Goal: Task Accomplishment & Management: Use online tool/utility

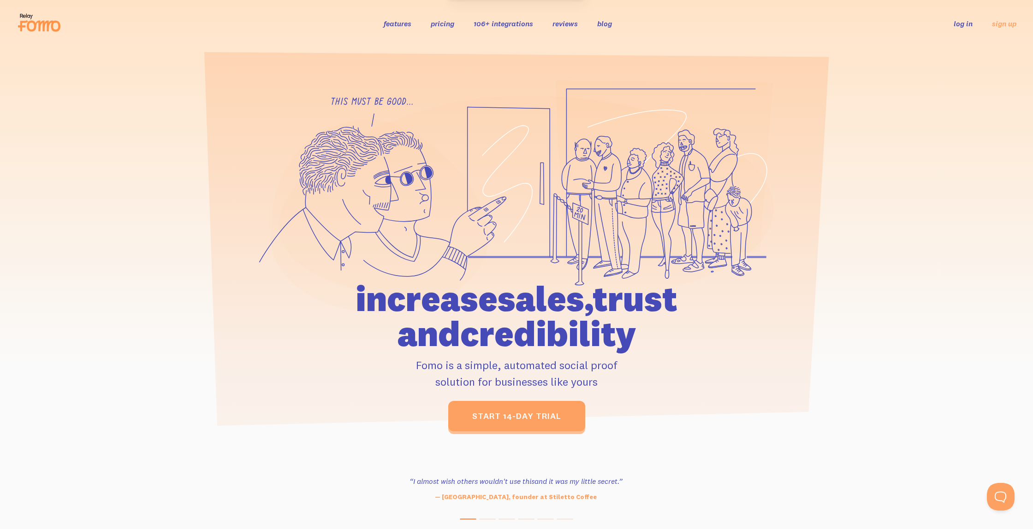
click at [962, 27] on link "log in" at bounding box center [963, 23] width 19 height 9
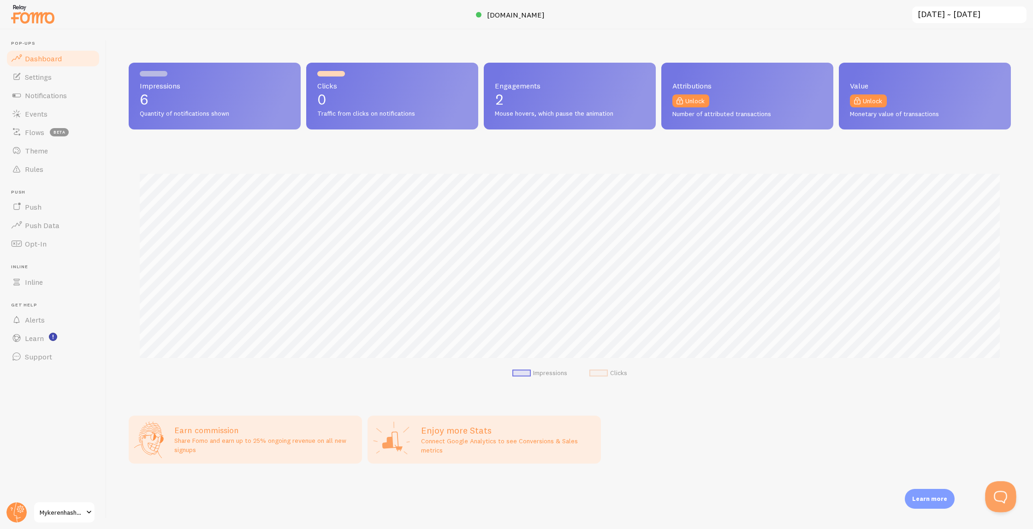
click at [1001, 501] on button "Open Beacon popover" at bounding box center [999, 495] width 28 height 28
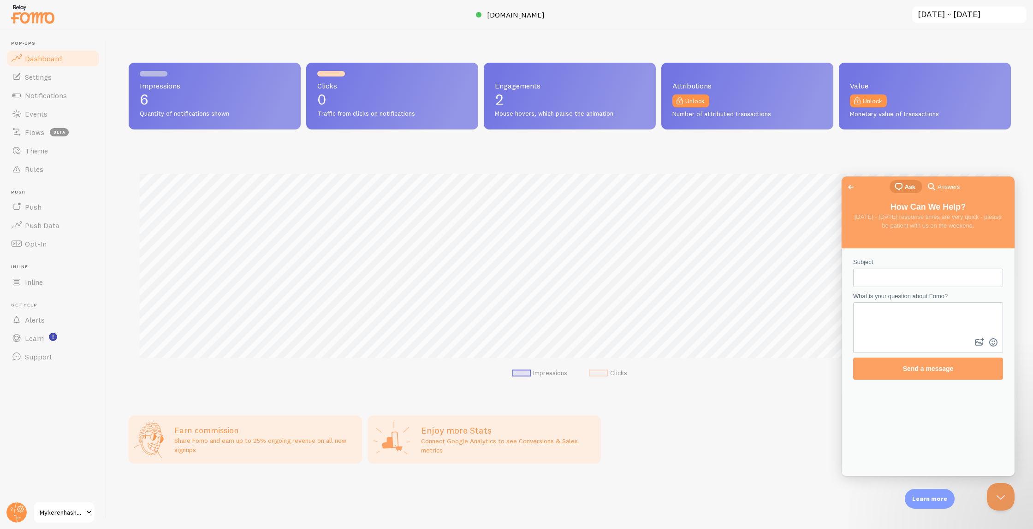
click at [938, 191] on span "Answers" at bounding box center [949, 187] width 22 height 9
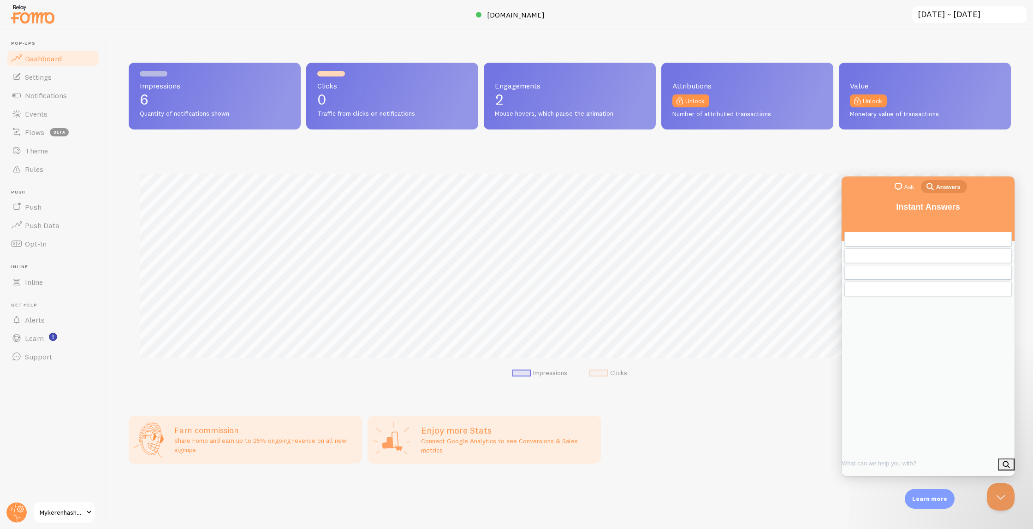
click at [901, 184] on span "chat-square" at bounding box center [898, 186] width 11 height 11
click at [929, 291] on div "Previous Conversations" at bounding box center [928, 287] width 159 height 8
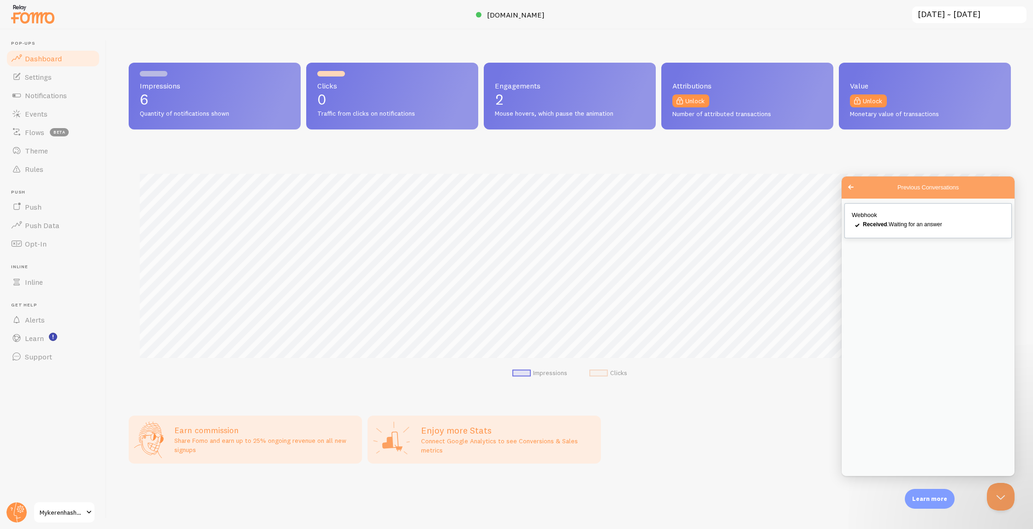
click at [918, 226] on span "Received . Waiting for an answer" at bounding box center [902, 224] width 79 height 6
click at [861, 481] on button "Close" at bounding box center [852, 487] width 17 height 12
click at [50, 131] on span "beta" at bounding box center [59, 132] width 19 height 8
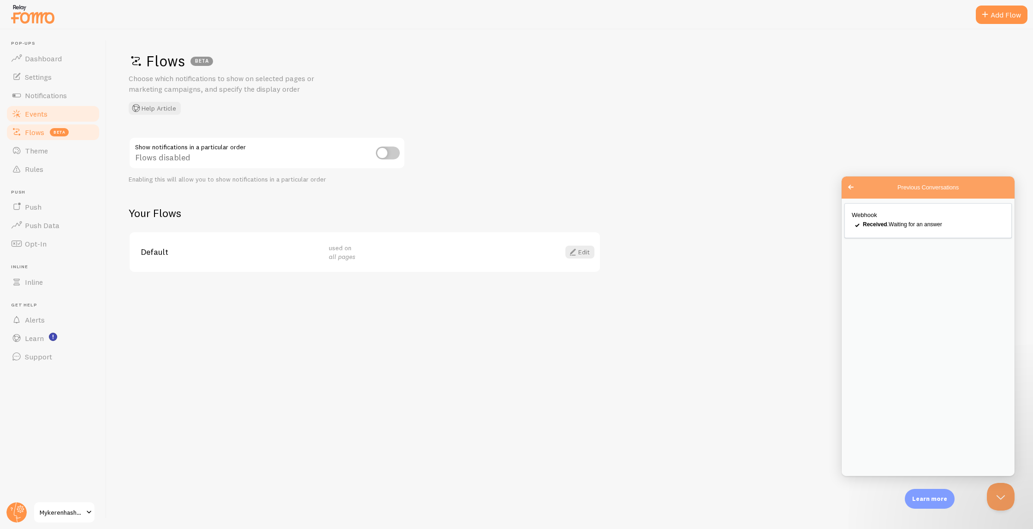
click at [41, 113] on span "Events" at bounding box center [36, 113] width 23 height 9
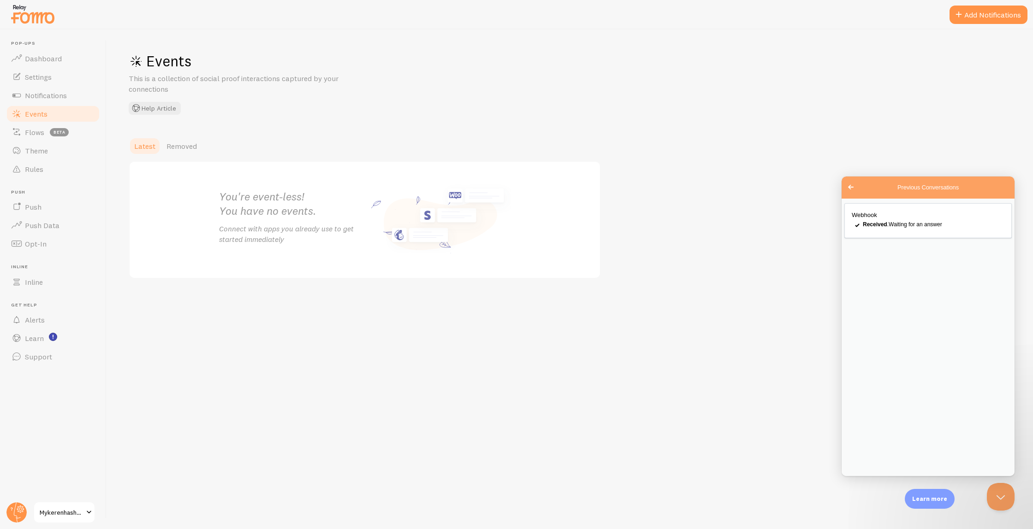
click at [42, 105] on link "Events" at bounding box center [53, 114] width 95 height 18
click at [42, 100] on link "Notifications" at bounding box center [53, 95] width 95 height 18
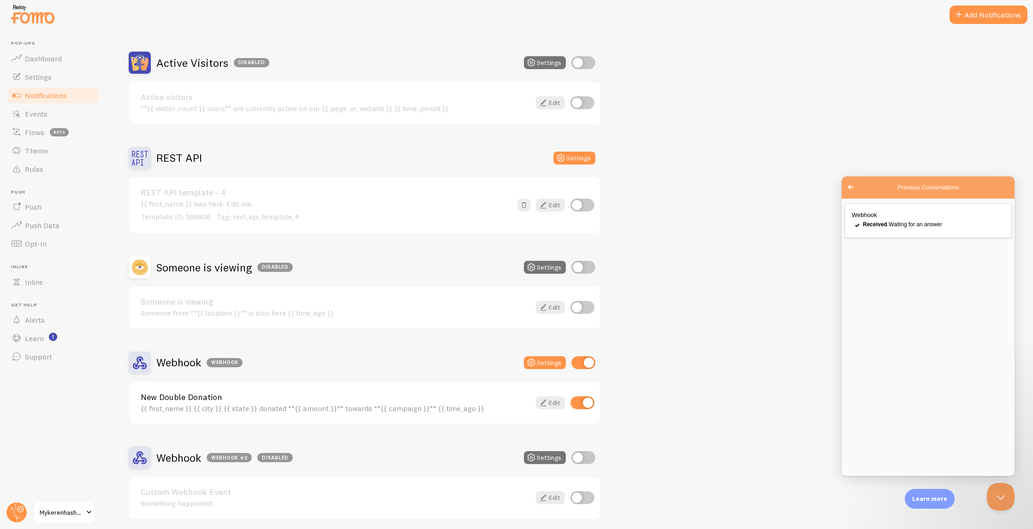
scroll to position [110, 0]
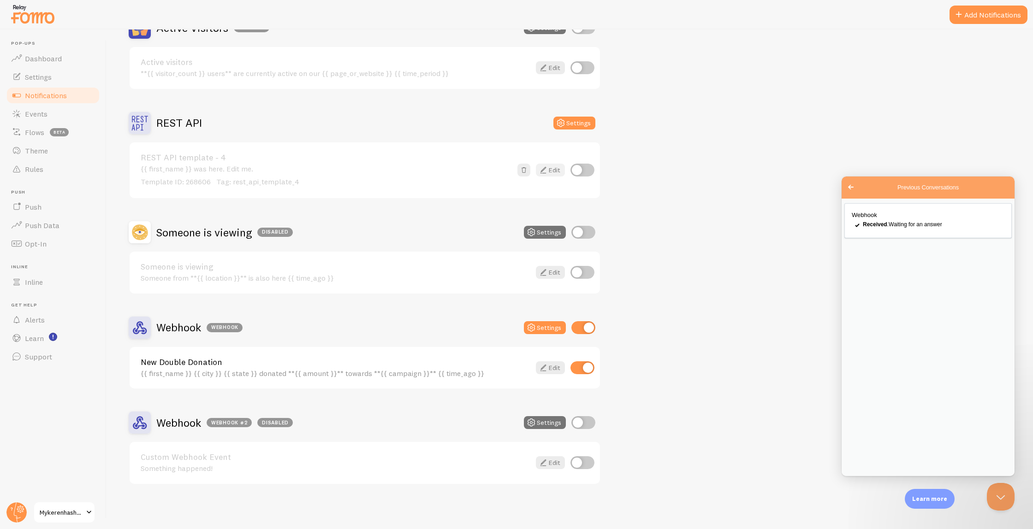
click at [545, 172] on icon at bounding box center [543, 170] width 11 height 11
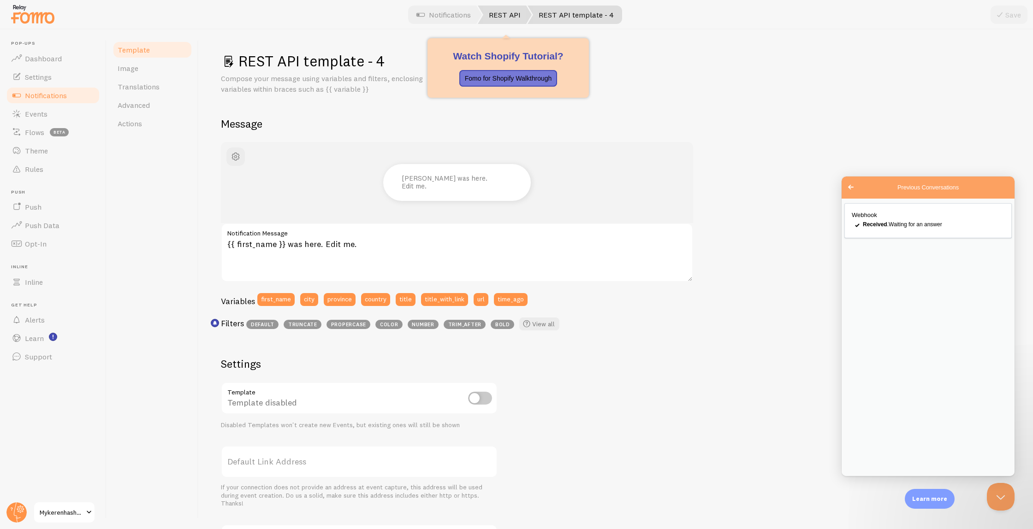
click at [510, 15] on link "REST API" at bounding box center [505, 15] width 54 height 18
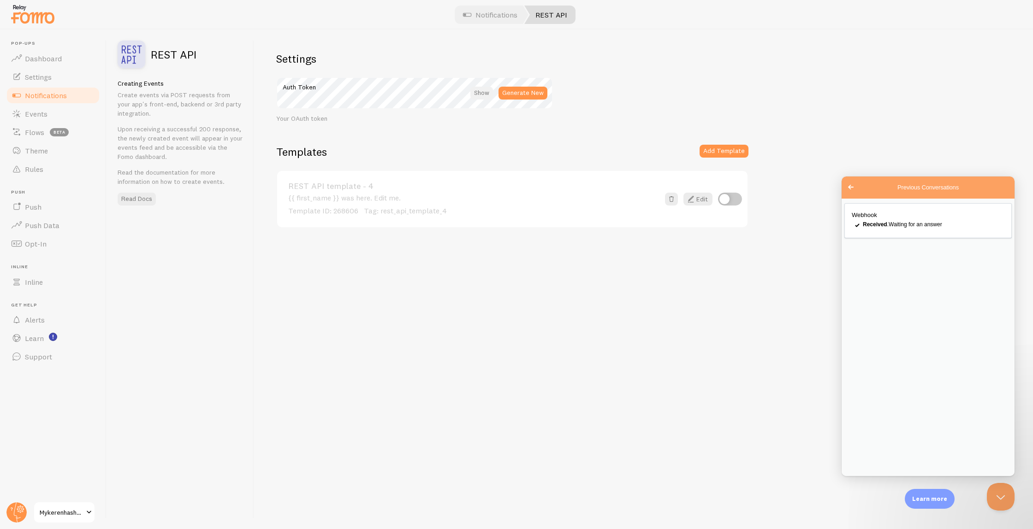
click at [480, 97] on div at bounding box center [481, 93] width 23 height 13
click at [132, 203] on link "Read Docs" at bounding box center [137, 199] width 38 height 13
click at [447, 91] on label "Auth Token" at bounding box center [414, 85] width 277 height 16
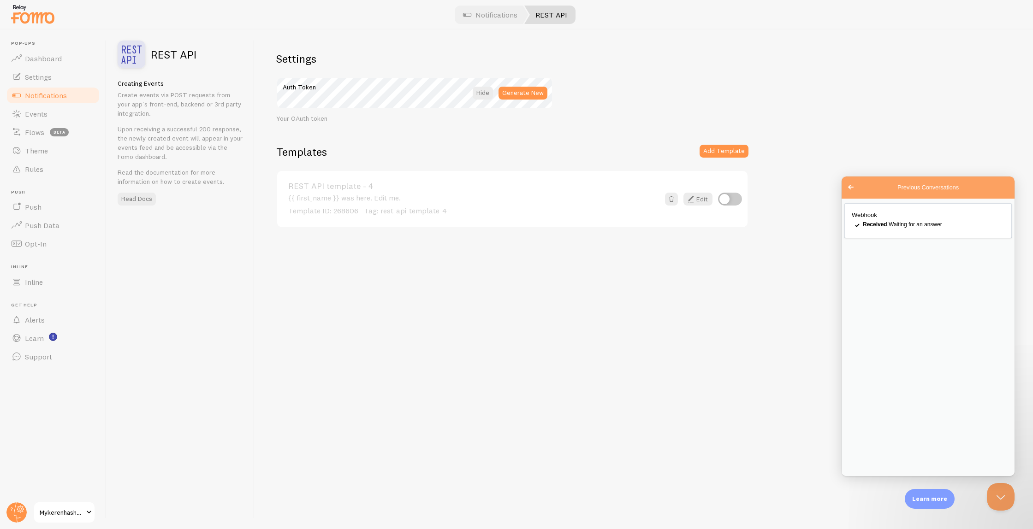
click at [628, 142] on div "Settings Auth Token Generate New Your OAuth token Templates Add Template REST A…" at bounding box center [643, 280] width 779 height 500
click at [597, 199] on div "{{ first_name }} was here. Edit me. Template ID: 268606 Tag: rest_api_template_4" at bounding box center [473, 205] width 371 height 23
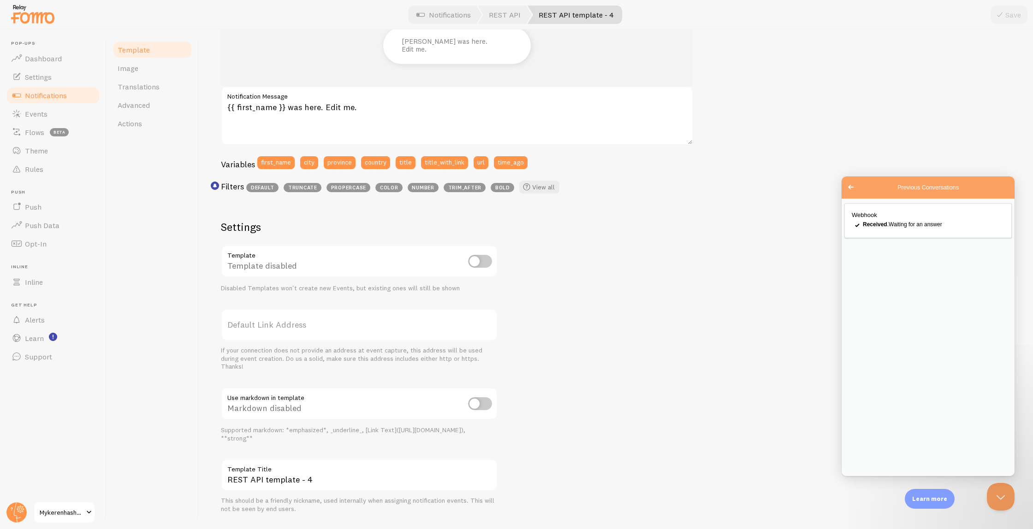
scroll to position [137, 0]
click at [399, 122] on textarea "{{ first_name }} was here. Edit me." at bounding box center [457, 115] width 472 height 59
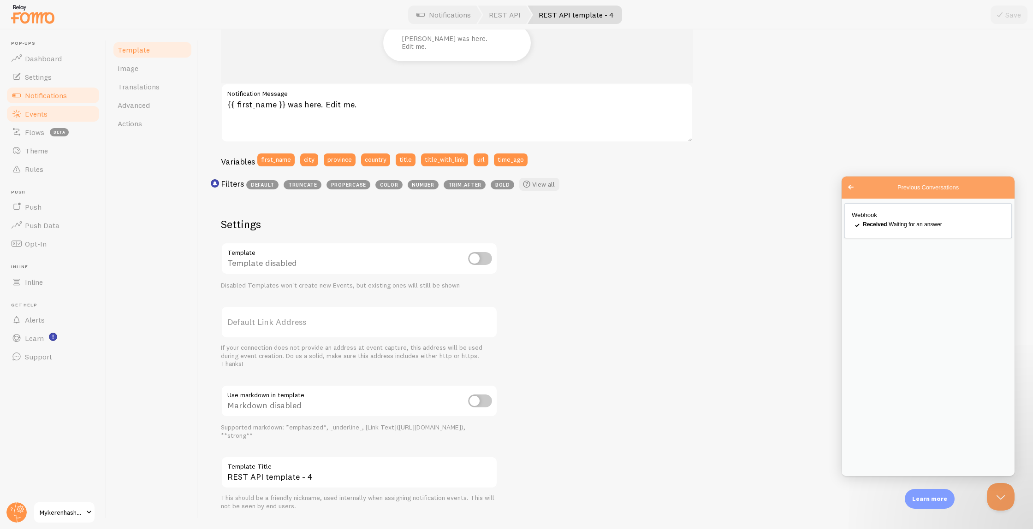
click at [47, 119] on link "Events" at bounding box center [53, 114] width 95 height 18
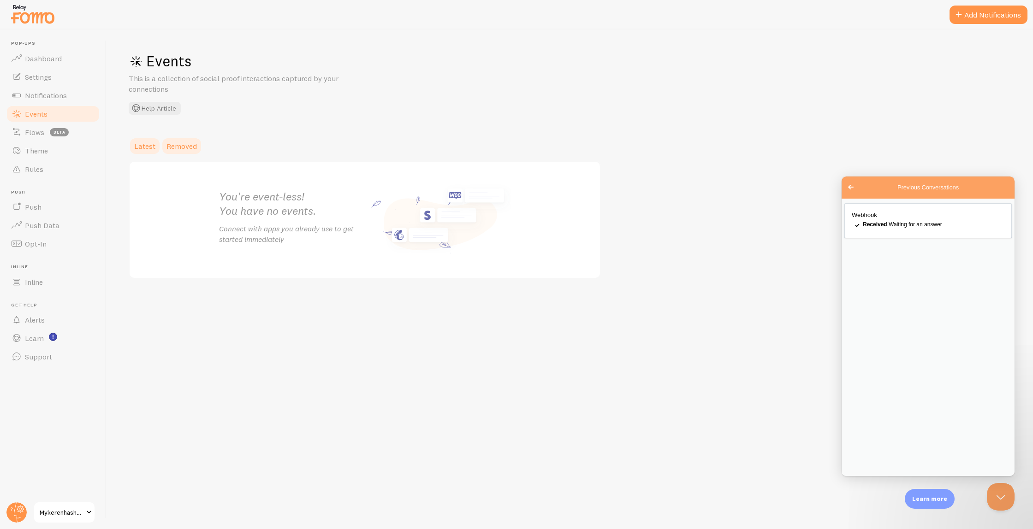
click at [175, 142] on span "Removed" at bounding box center [181, 146] width 30 height 9
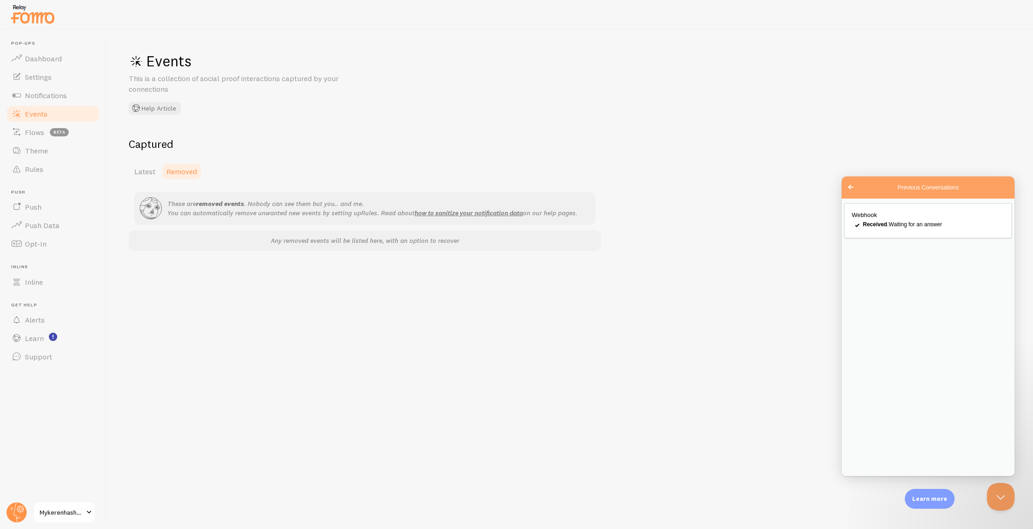
click at [146, 154] on div "Captured Latest Removed These are removed events . Nobody can see them but you.…" at bounding box center [365, 194] width 472 height 114
click at [145, 167] on span "Latest" at bounding box center [144, 171] width 21 height 9
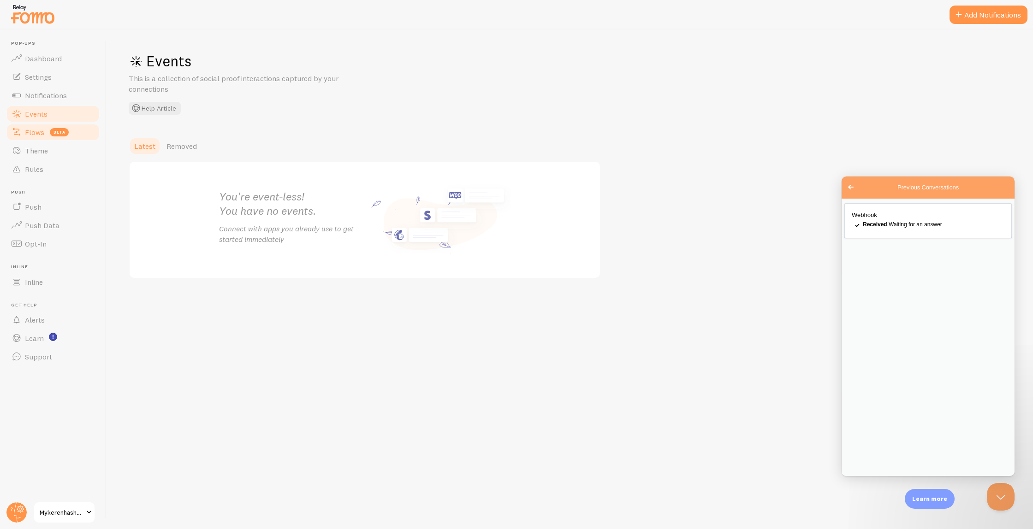
click at [51, 130] on span "beta" at bounding box center [59, 132] width 19 height 8
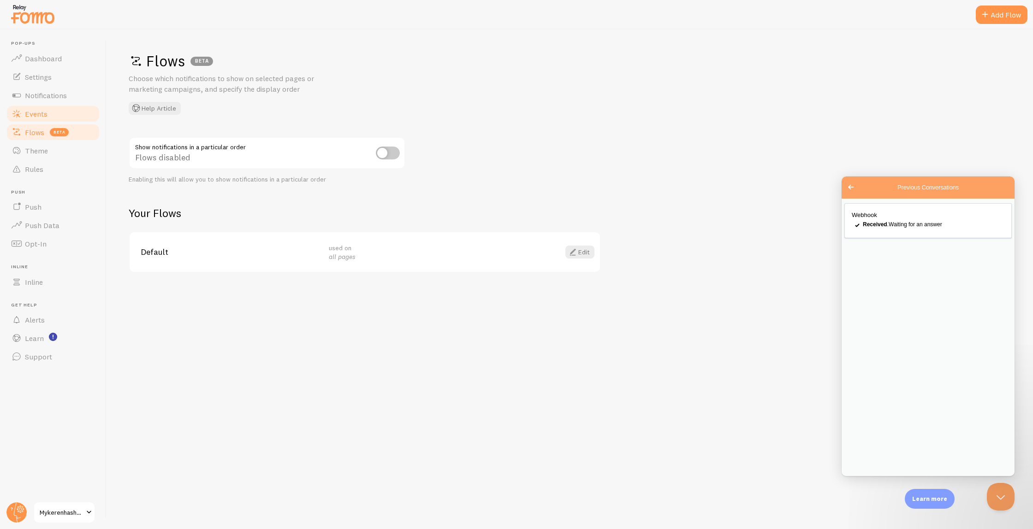
click at [58, 113] on link "Events" at bounding box center [53, 114] width 95 height 18
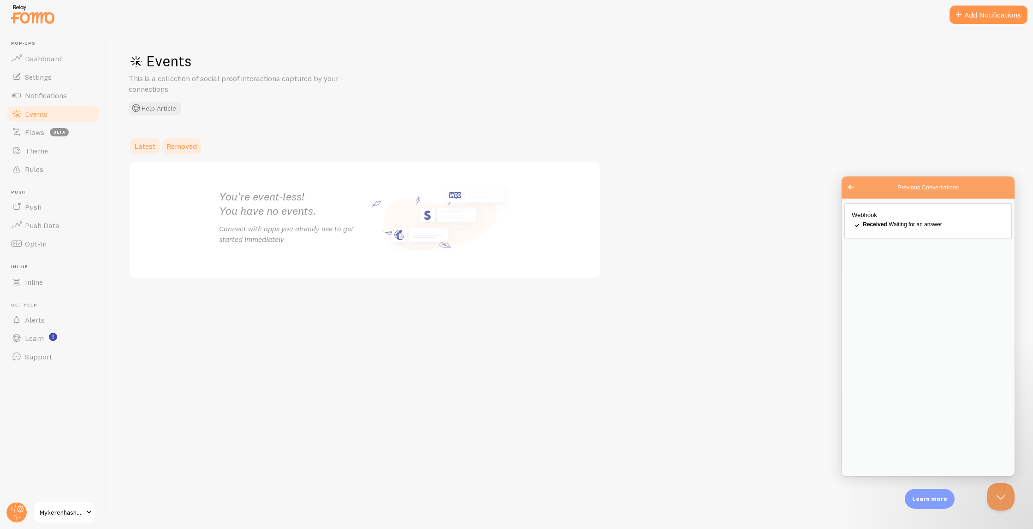
click at [185, 152] on link "Removed" at bounding box center [182, 146] width 42 height 18
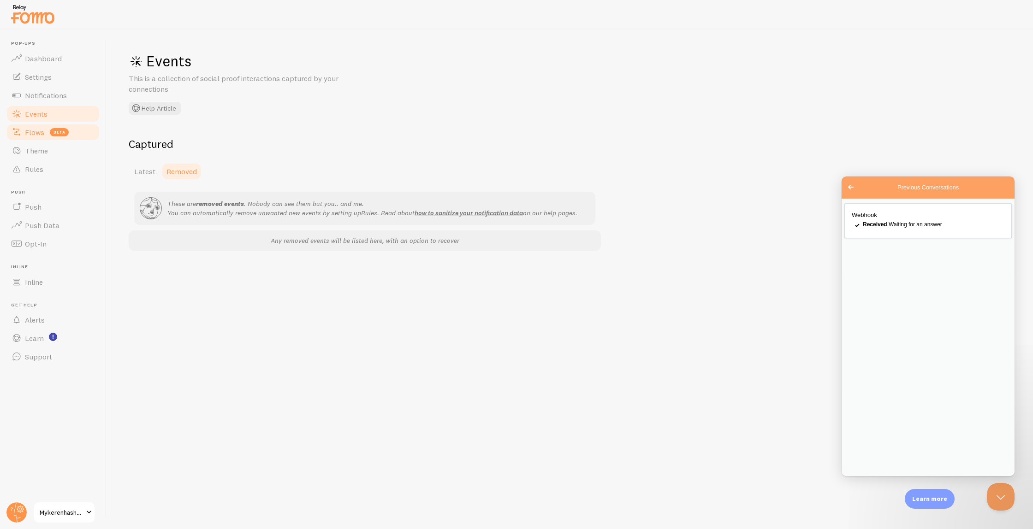
click at [42, 125] on link "Flows beta" at bounding box center [53, 132] width 95 height 18
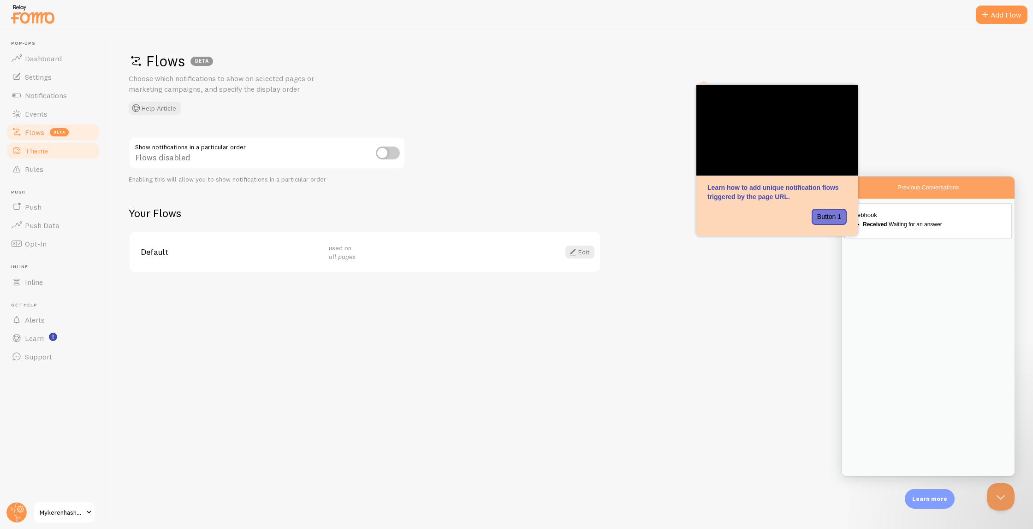
click at [42, 154] on span "Theme" at bounding box center [36, 150] width 23 height 9
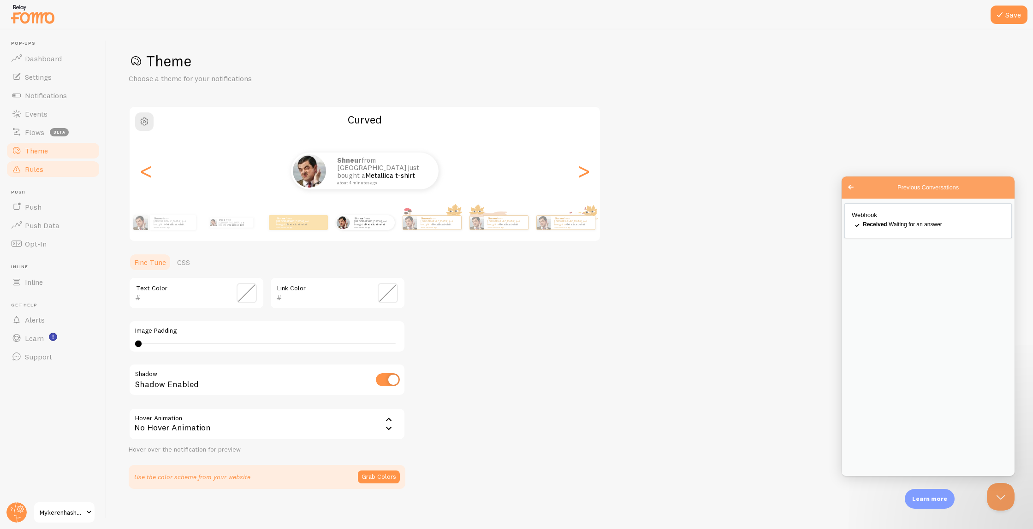
click at [40, 167] on span "Rules" at bounding box center [34, 169] width 18 height 9
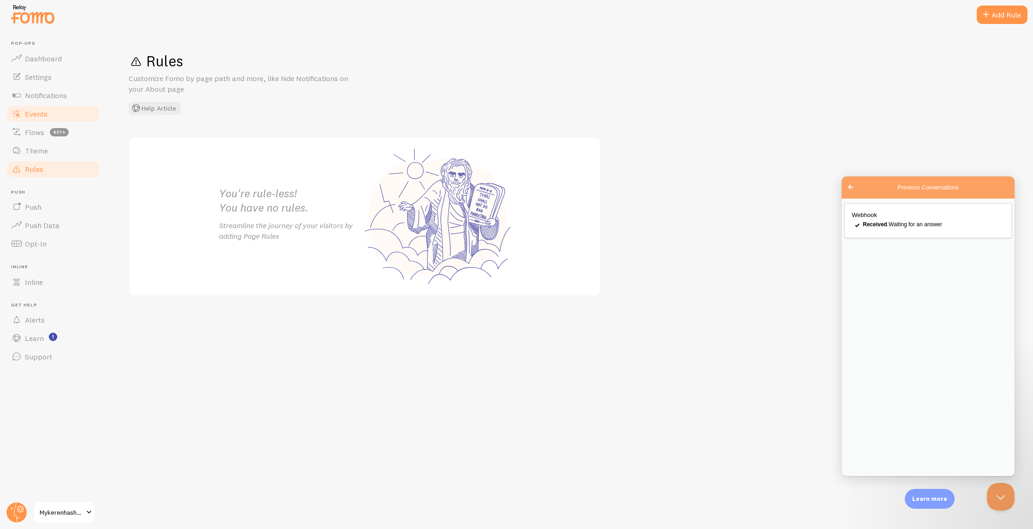
click at [31, 118] on span "Events" at bounding box center [36, 113] width 23 height 9
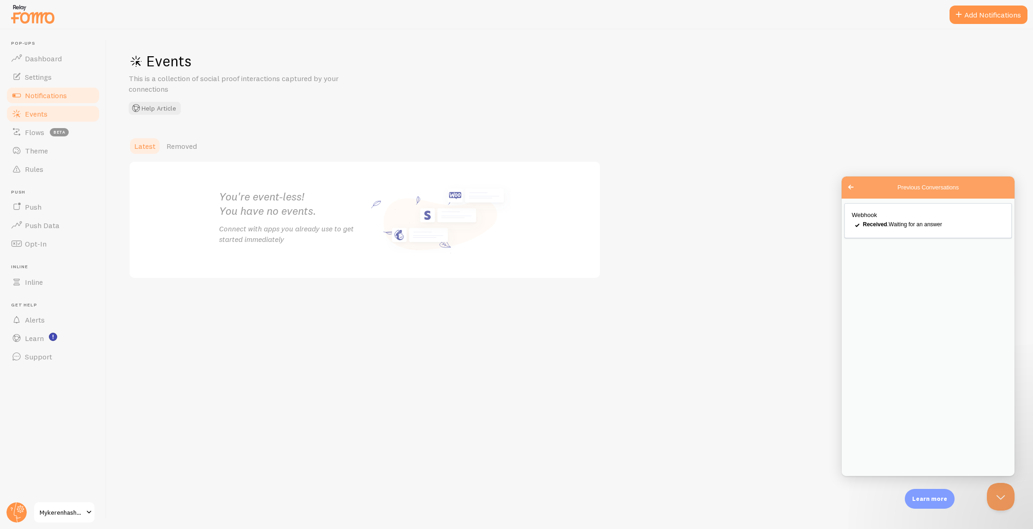
click at [41, 95] on span "Notifications" at bounding box center [46, 95] width 42 height 9
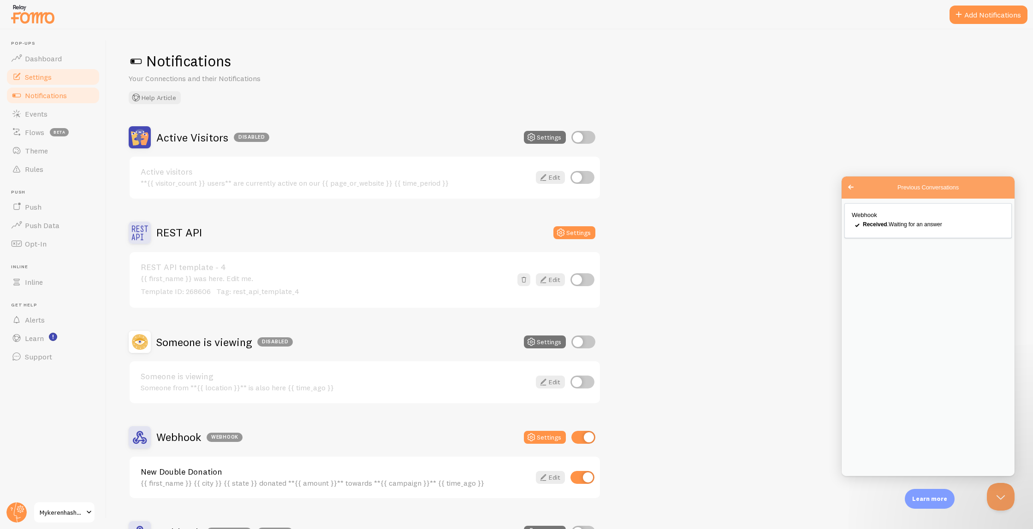
click at [42, 70] on link "Settings" at bounding box center [53, 77] width 95 height 18
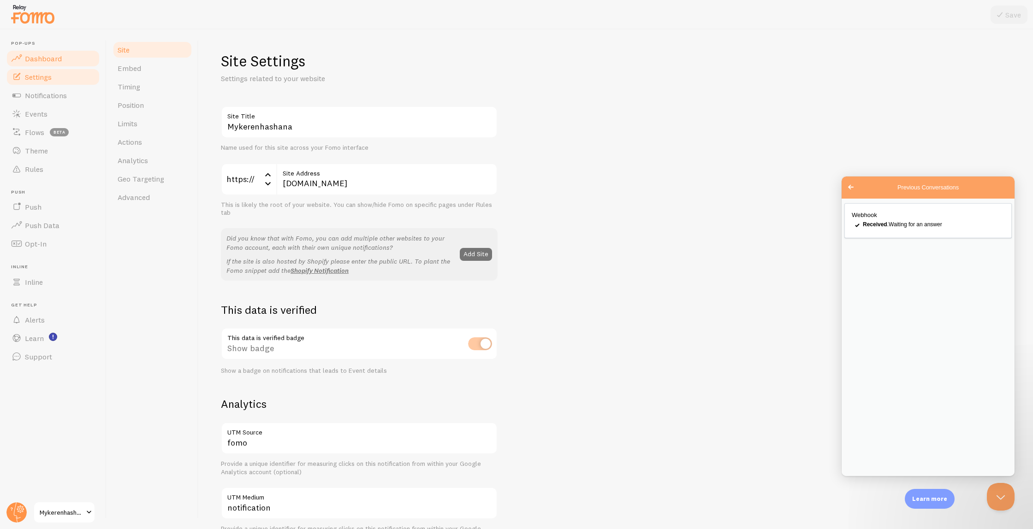
click at [42, 59] on span "Dashboard" at bounding box center [43, 58] width 37 height 9
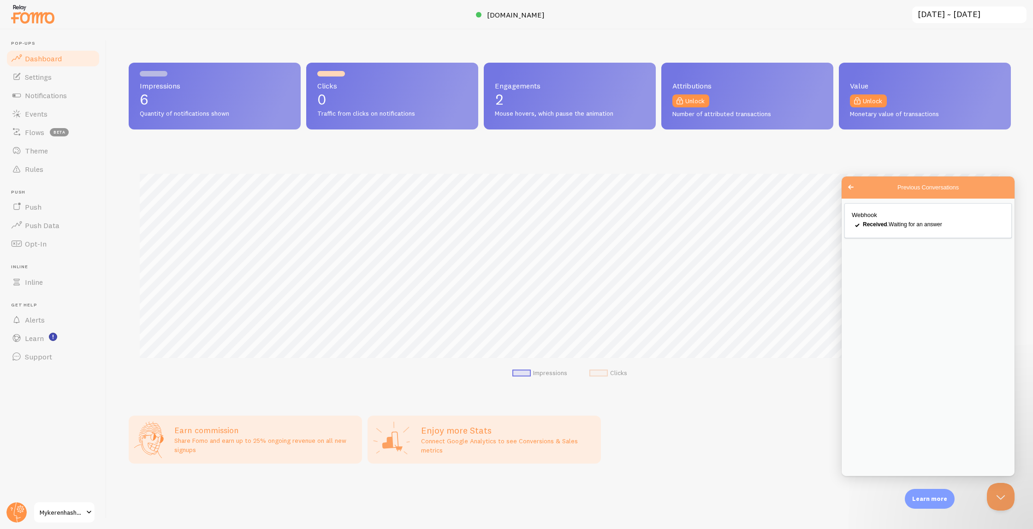
scroll to position [242, 882]
click at [47, 88] on link "Notifications" at bounding box center [53, 95] width 95 height 18
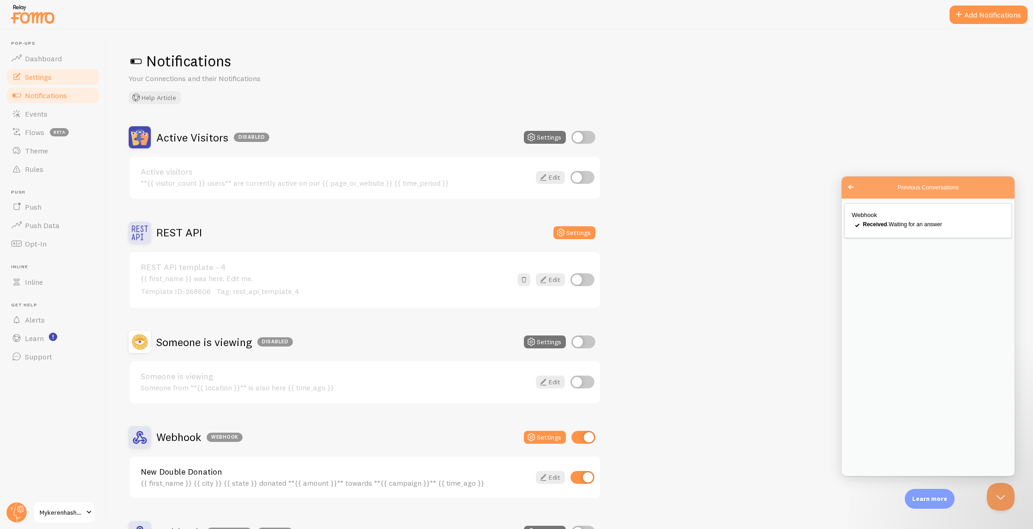
click at [46, 75] on span "Settings" at bounding box center [38, 76] width 27 height 9
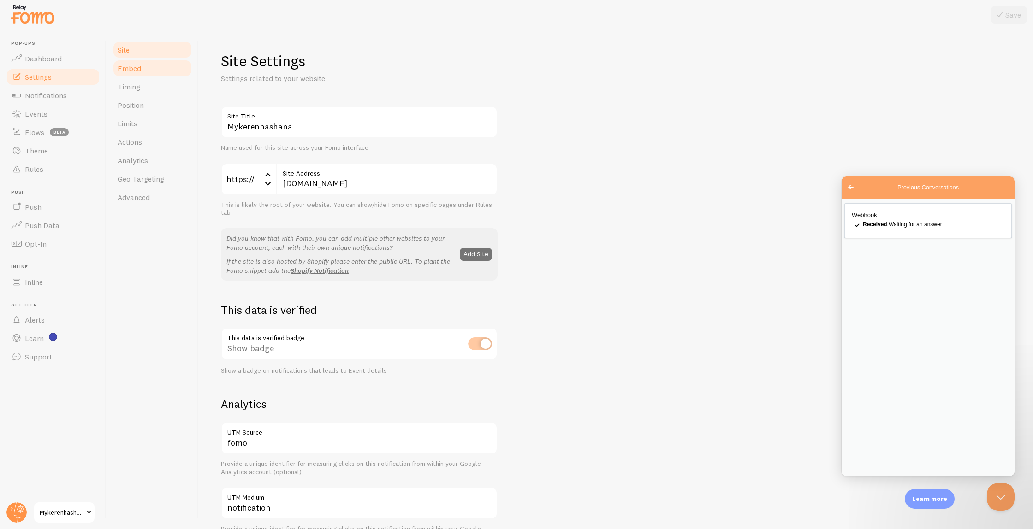
click at [127, 72] on span "Embed" at bounding box center [130, 68] width 24 height 9
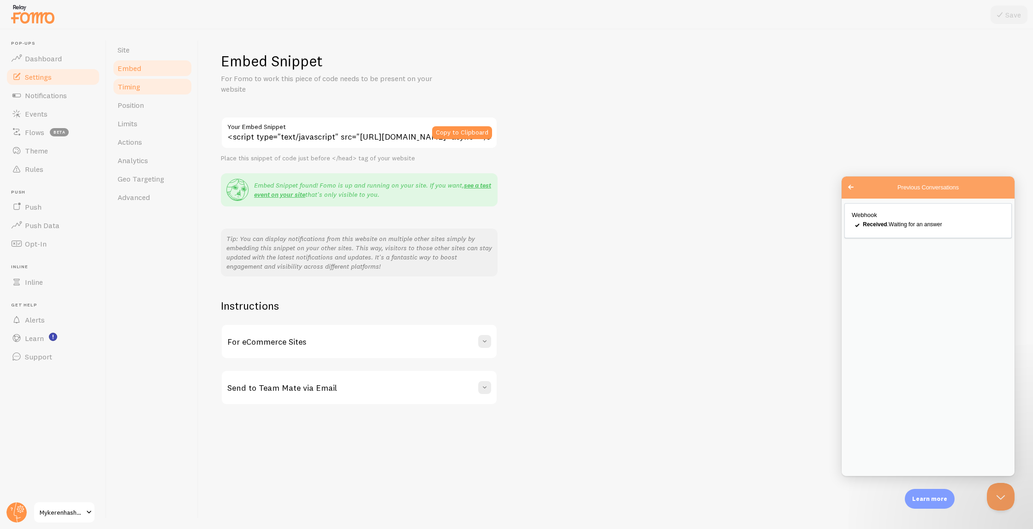
click at [128, 91] on span "Timing" at bounding box center [129, 86] width 23 height 9
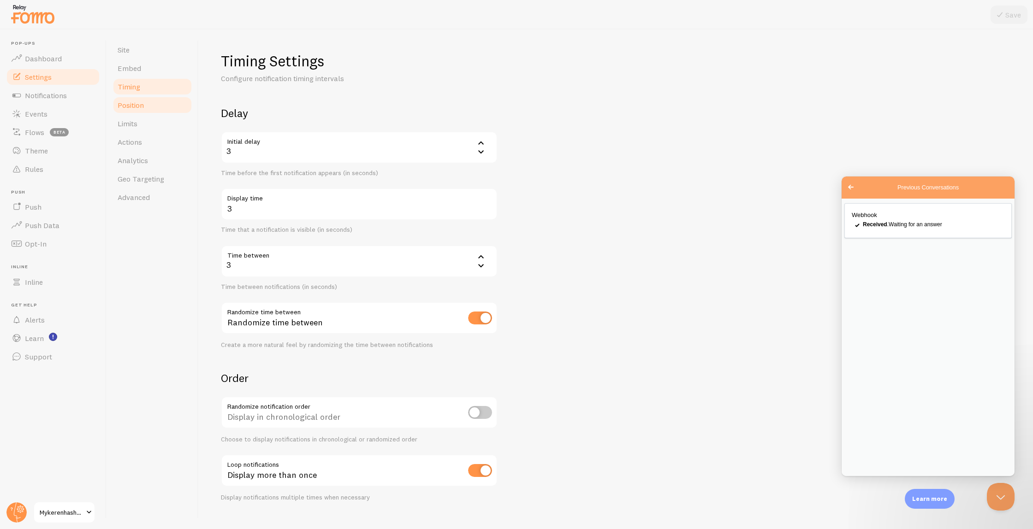
click at [131, 108] on span "Position" at bounding box center [131, 105] width 26 height 9
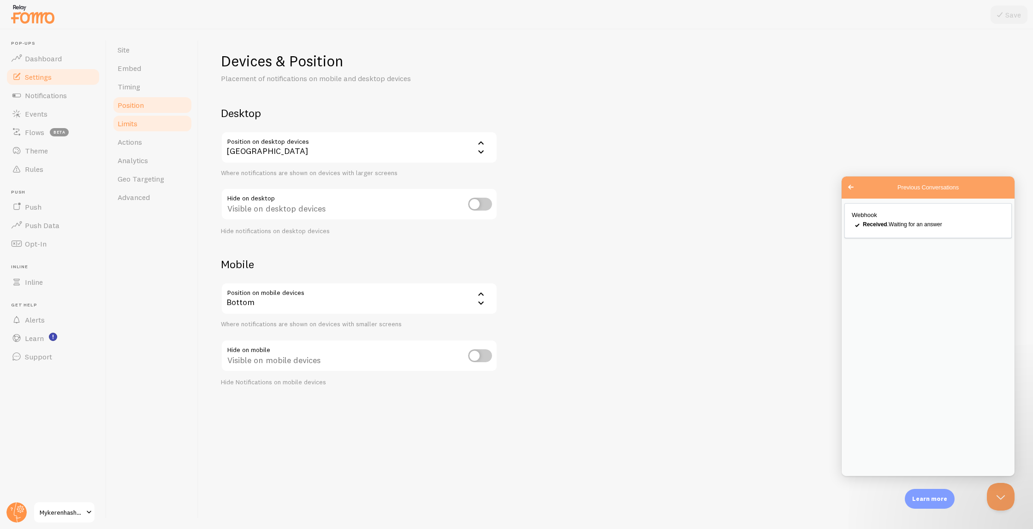
click at [131, 129] on link "Limits" at bounding box center [152, 123] width 81 height 18
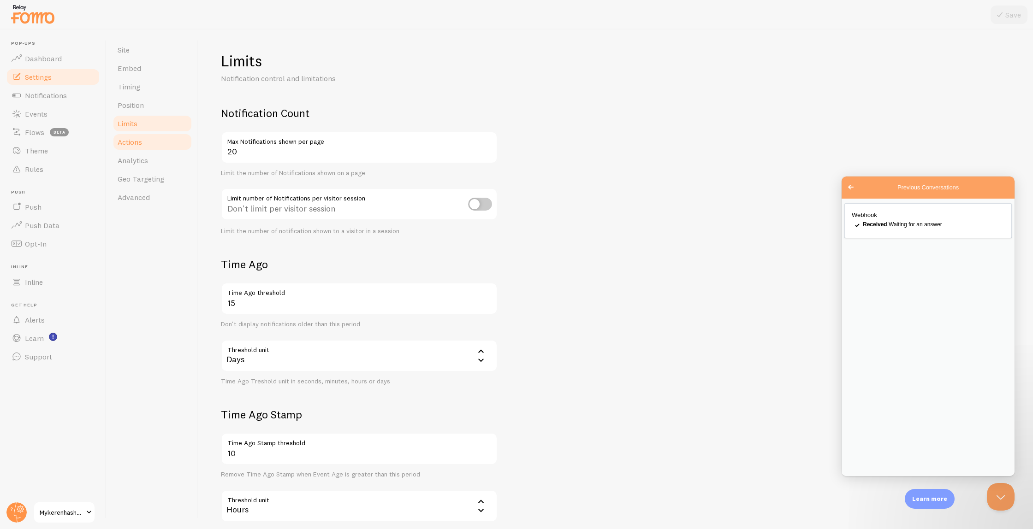
click at [131, 148] on link "Actions" at bounding box center [152, 142] width 81 height 18
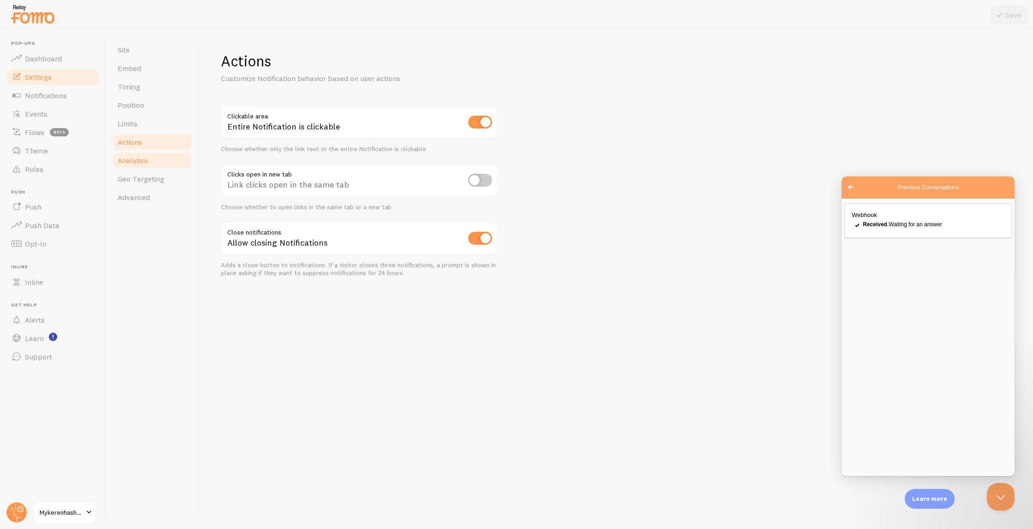
click at [131, 163] on span "Analytics" at bounding box center [133, 160] width 30 height 9
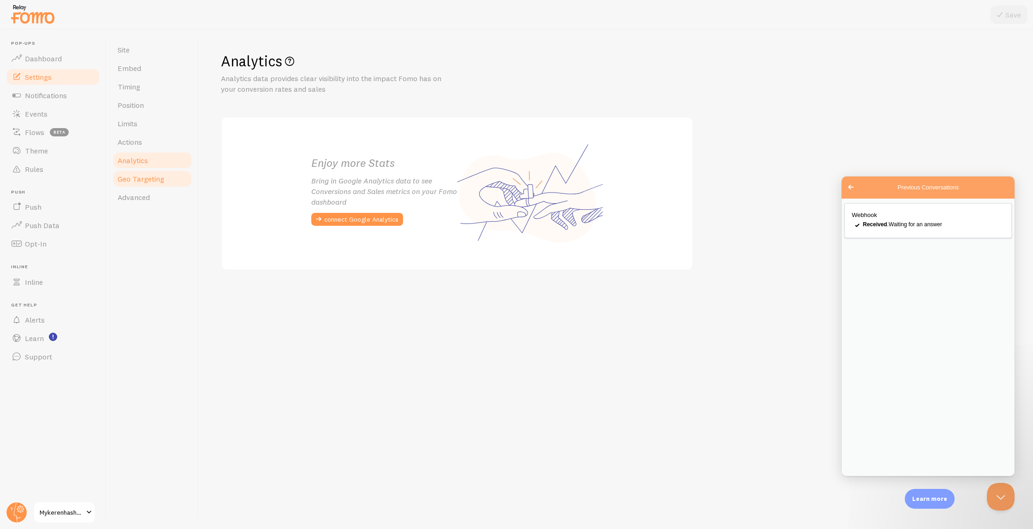
click at [136, 178] on span "Geo Targeting" at bounding box center [141, 178] width 47 height 9
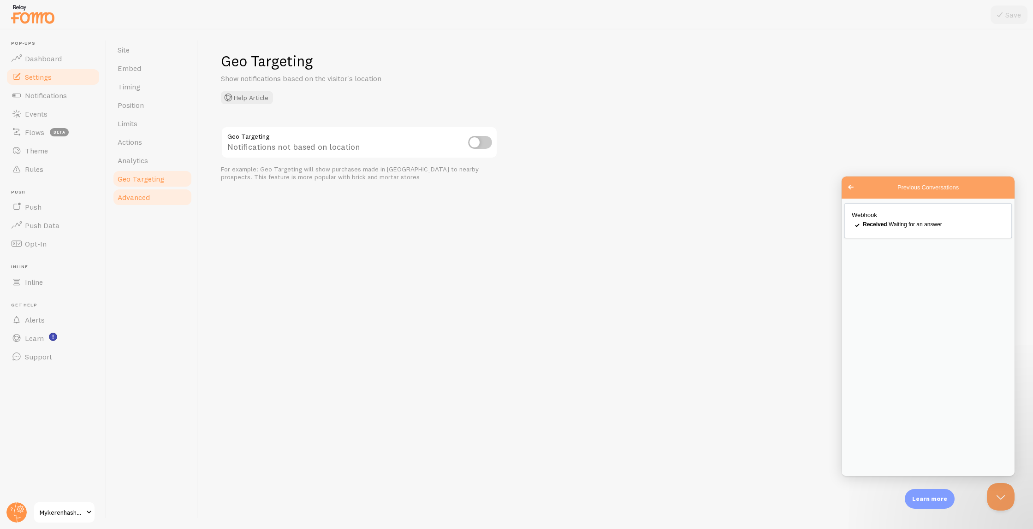
click at [136, 198] on span "Advanced" at bounding box center [134, 197] width 32 height 9
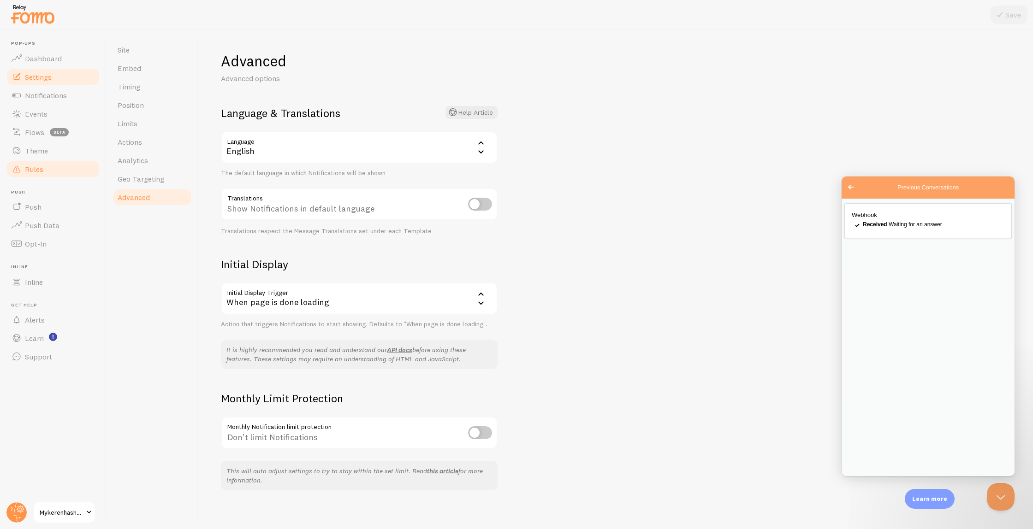
click at [47, 169] on link "Rules" at bounding box center [53, 169] width 95 height 18
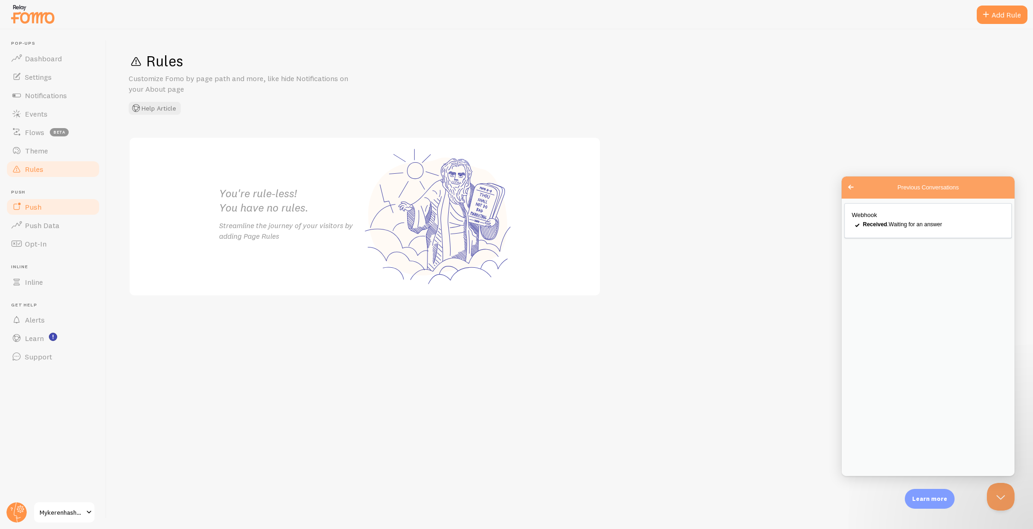
click at [53, 209] on link "Push" at bounding box center [53, 207] width 95 height 18
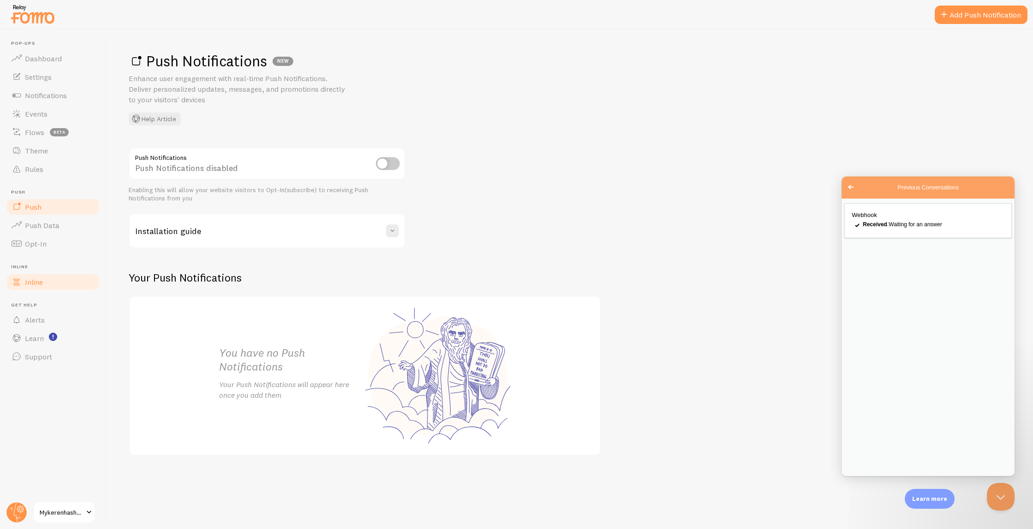
click at [44, 274] on link "Inline" at bounding box center [53, 282] width 95 height 18
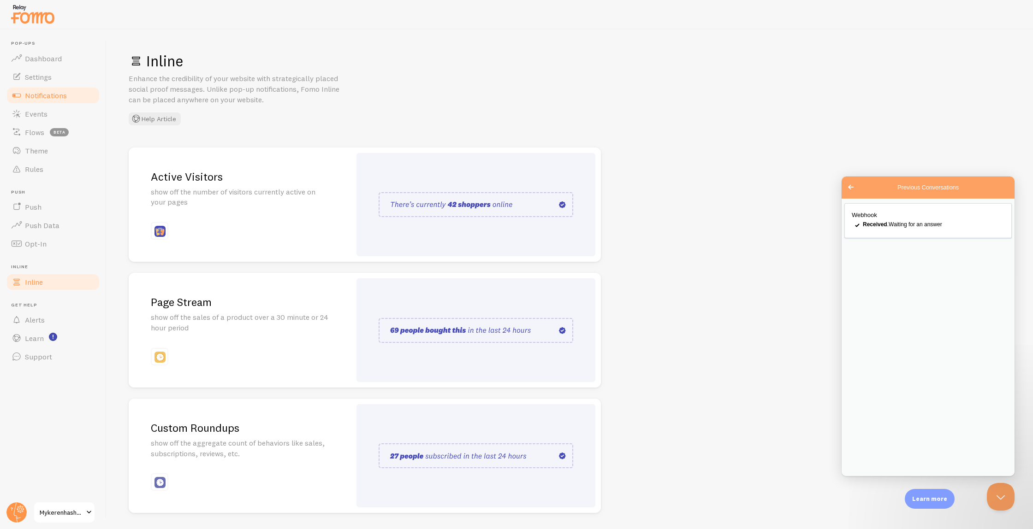
click at [56, 90] on link "Notifications" at bounding box center [53, 95] width 95 height 18
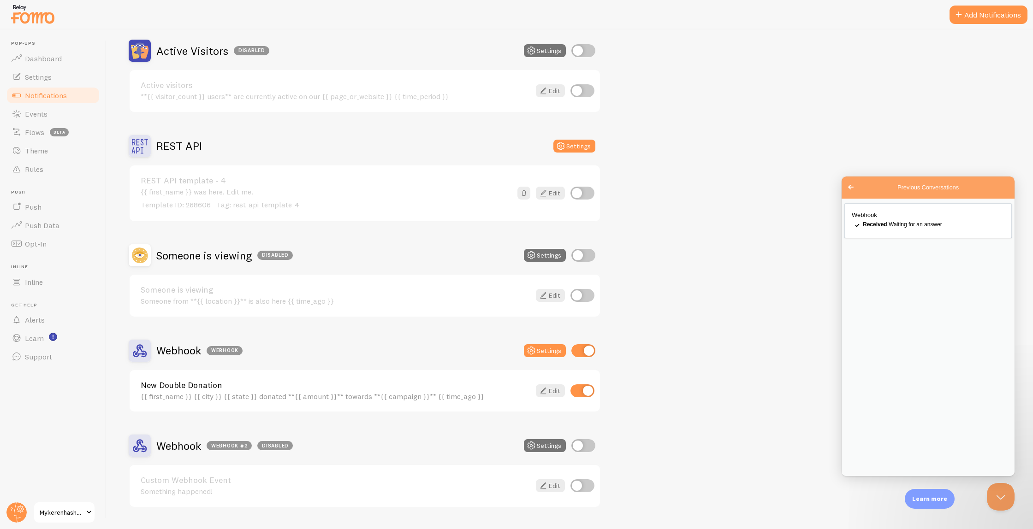
scroll to position [86, 0]
click at [470, 198] on div "{{ first_name }} was here. Edit me. Template ID: 268606 Tag: rest_api_template_4" at bounding box center [326, 199] width 371 height 23
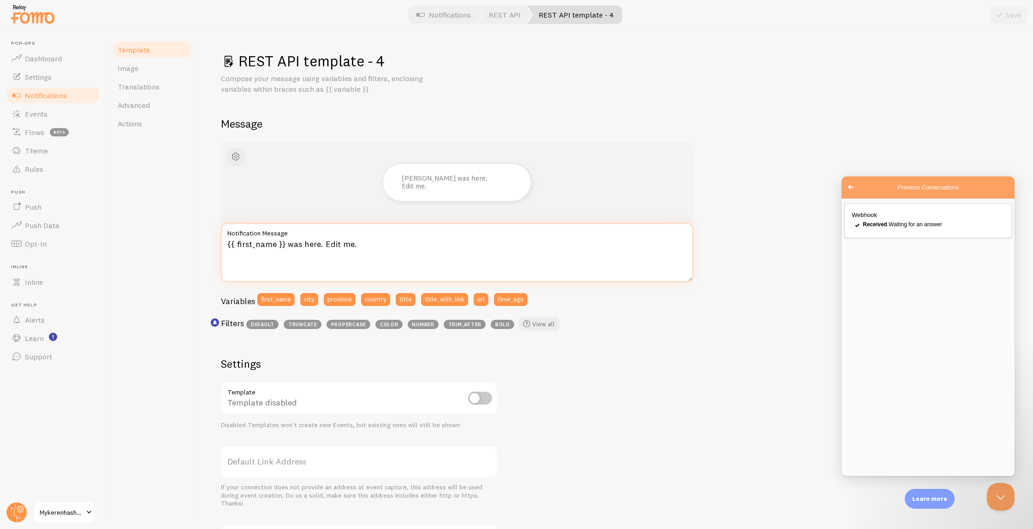
click at [352, 246] on textarea "{{ first_name }} was here. Edit me." at bounding box center [457, 252] width 472 height 59
click at [483, 261] on textarea "{{ first_name }} was here. Edit me." at bounding box center [457, 252] width 472 height 59
click at [463, 247] on textarea "{{ first_name }} was here. Edit me." at bounding box center [457, 252] width 472 height 59
click at [240, 157] on span "button" at bounding box center [235, 156] width 11 height 11
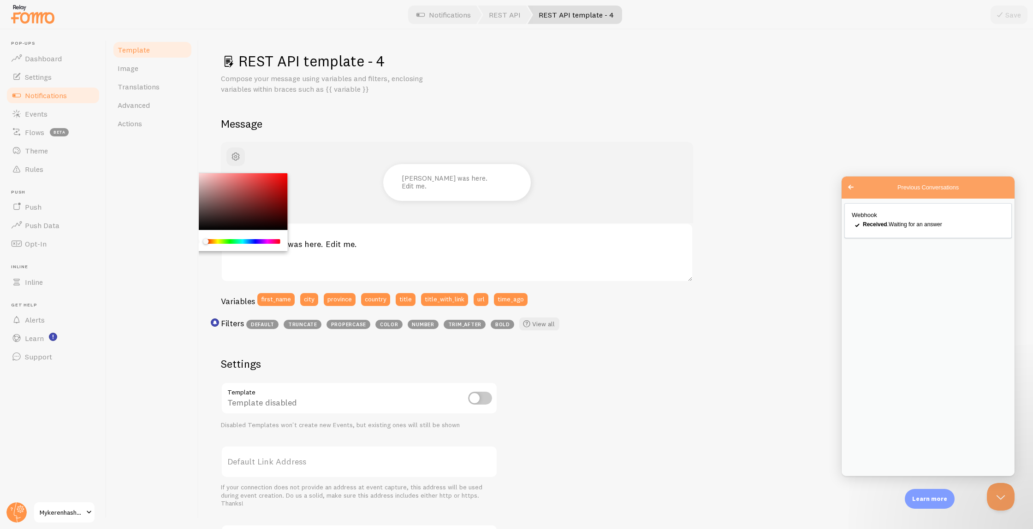
click at [374, 117] on h2 "Message" at bounding box center [616, 124] width 790 height 14
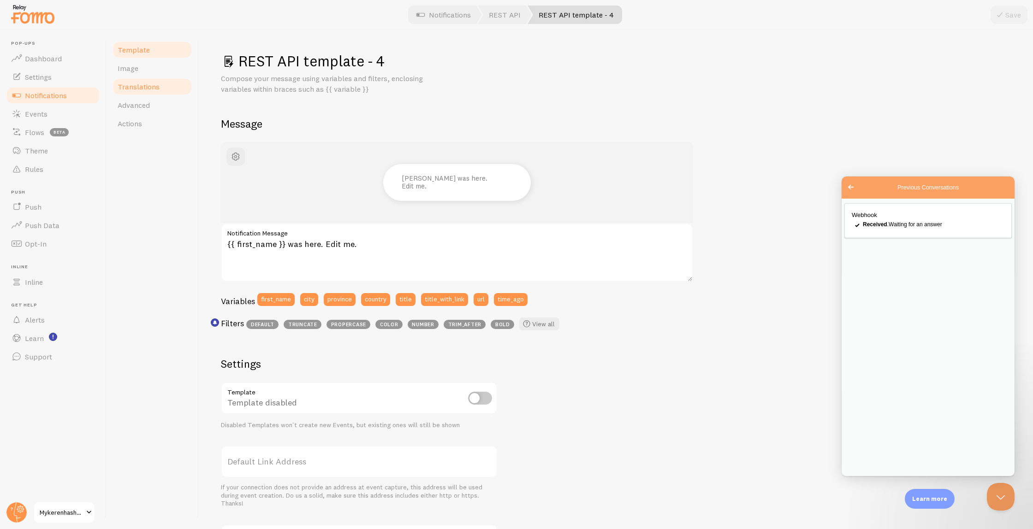
click at [150, 77] on link "Translations" at bounding box center [152, 86] width 81 height 18
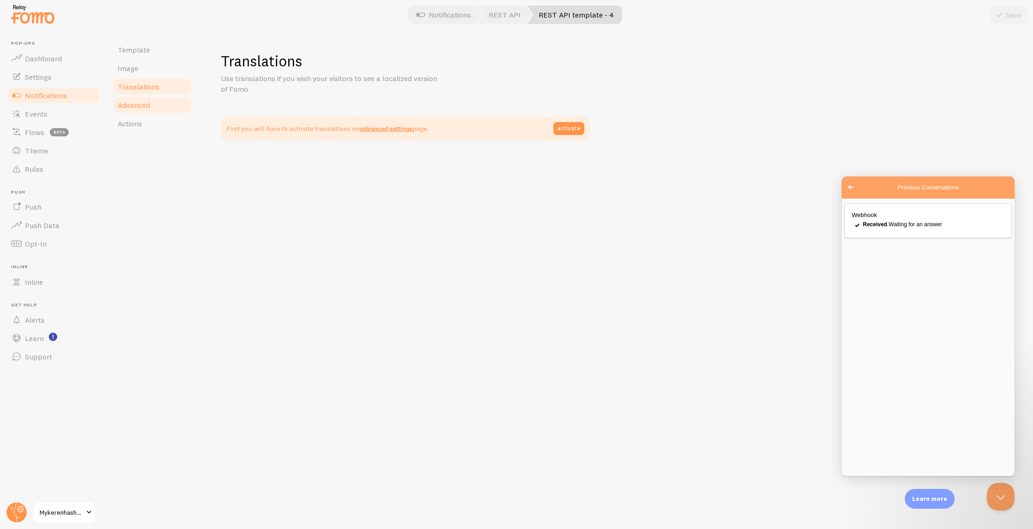
click at [144, 104] on span "Advanced" at bounding box center [134, 105] width 32 height 9
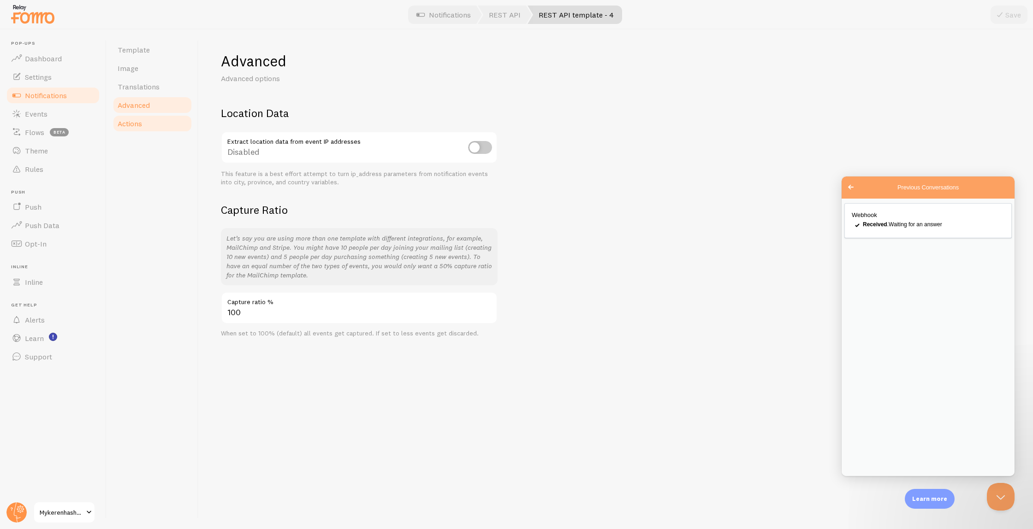
click at [142, 126] on span "Actions" at bounding box center [130, 123] width 24 height 9
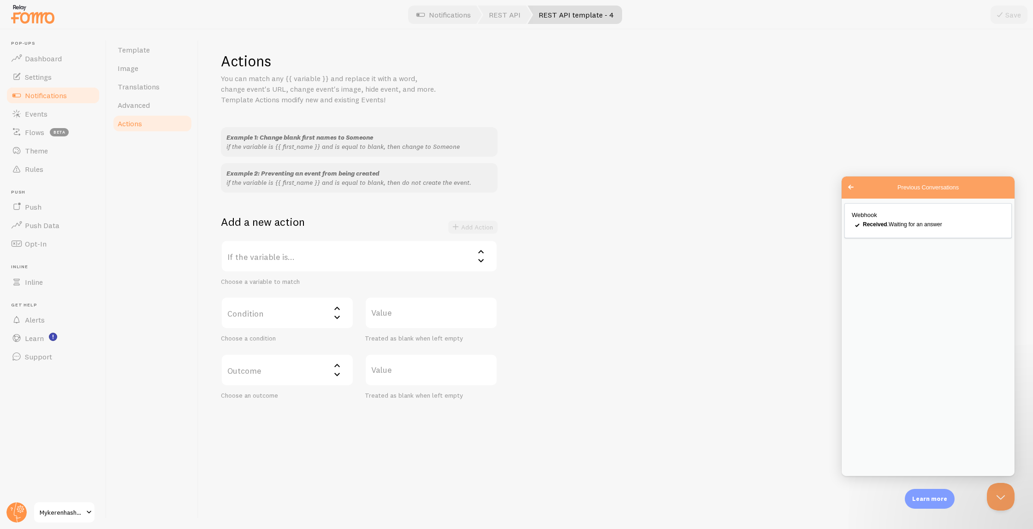
click at [65, 95] on span "Notifications" at bounding box center [46, 95] width 42 height 9
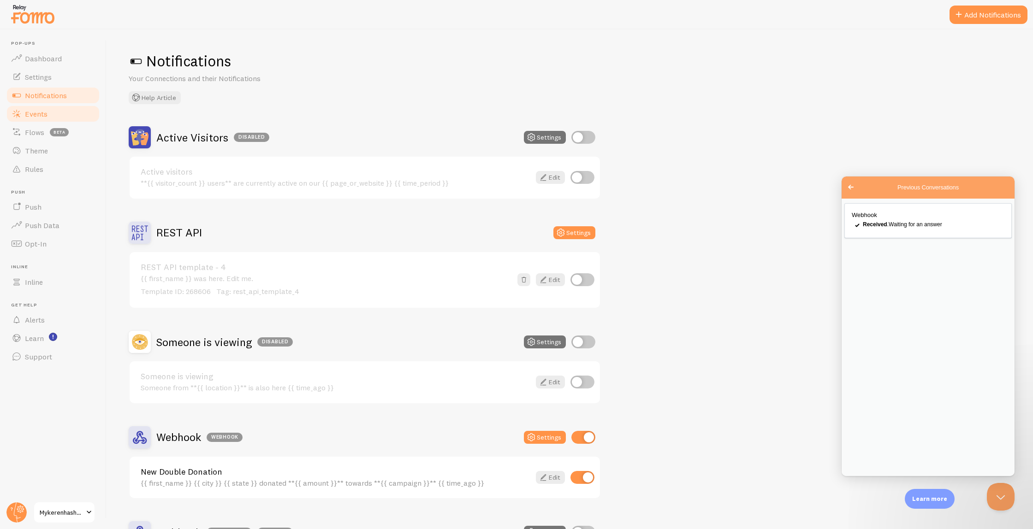
click at [52, 117] on link "Events" at bounding box center [53, 114] width 95 height 18
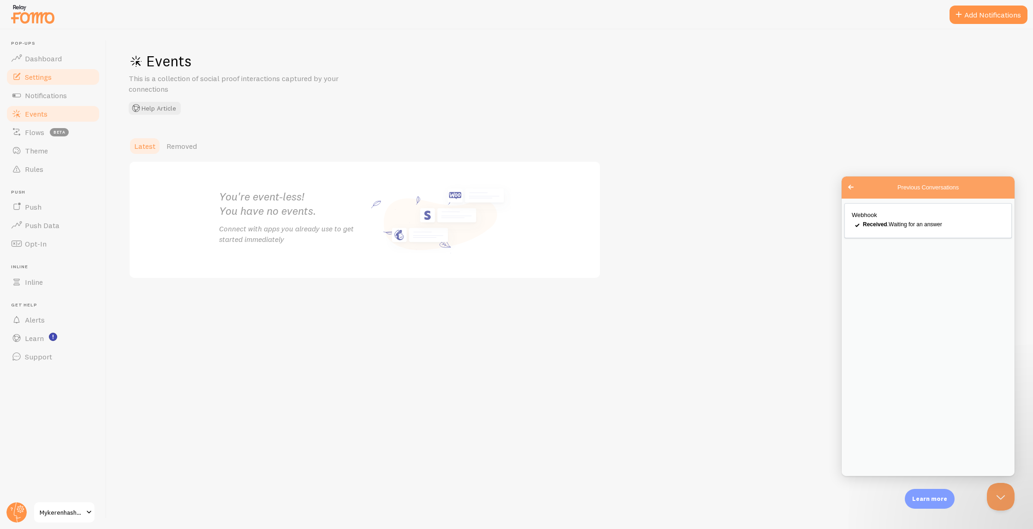
click at [45, 79] on span "Settings" at bounding box center [38, 76] width 27 height 9
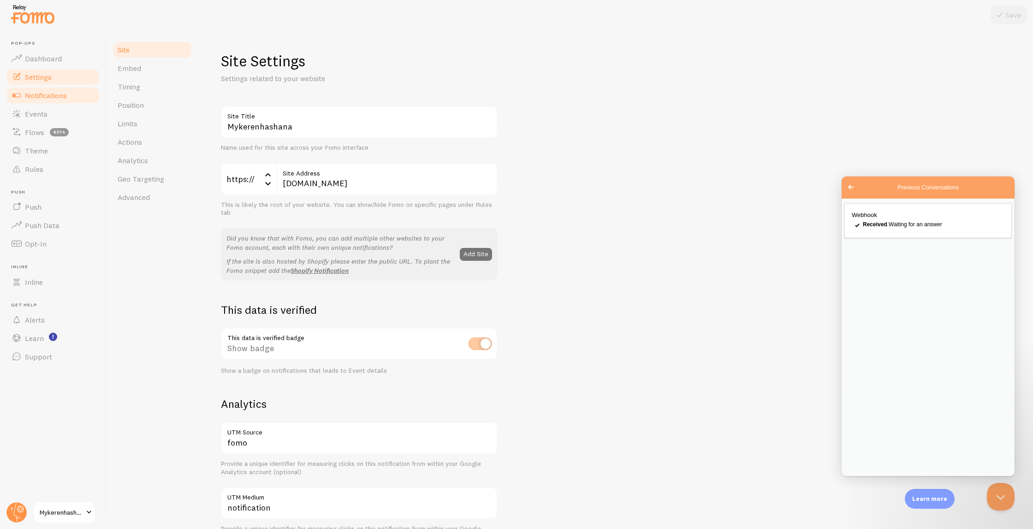
click at [54, 101] on link "Notifications" at bounding box center [53, 95] width 95 height 18
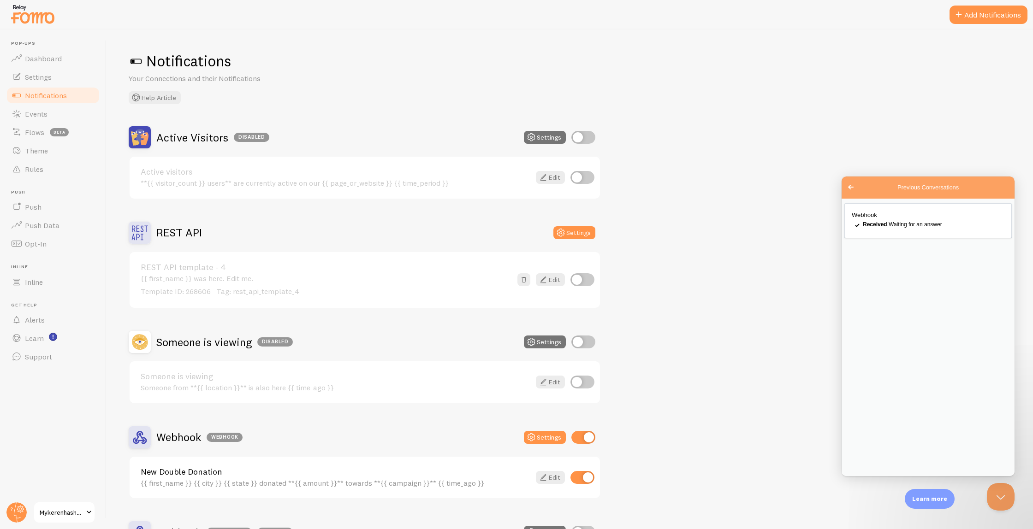
scroll to position [110, 0]
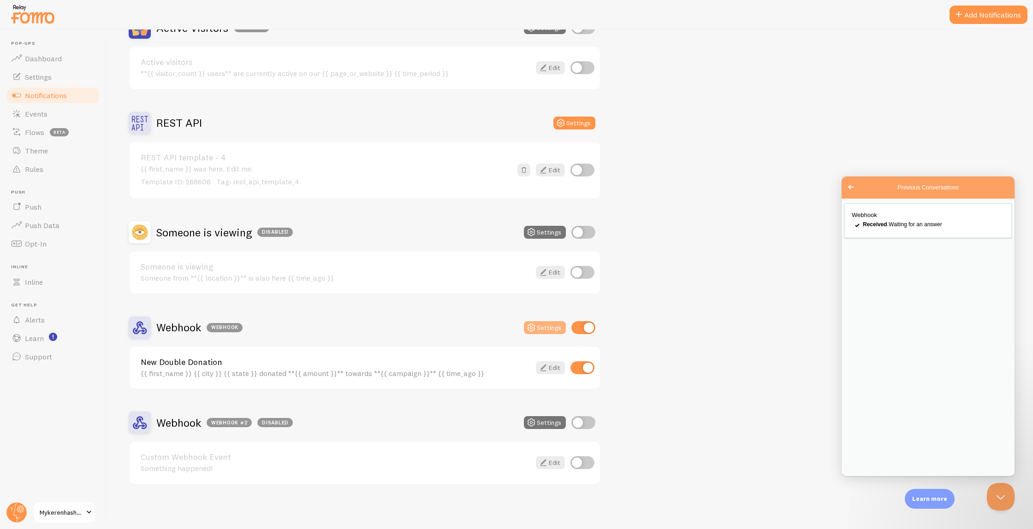
click at [546, 328] on button "Settings" at bounding box center [545, 327] width 42 height 13
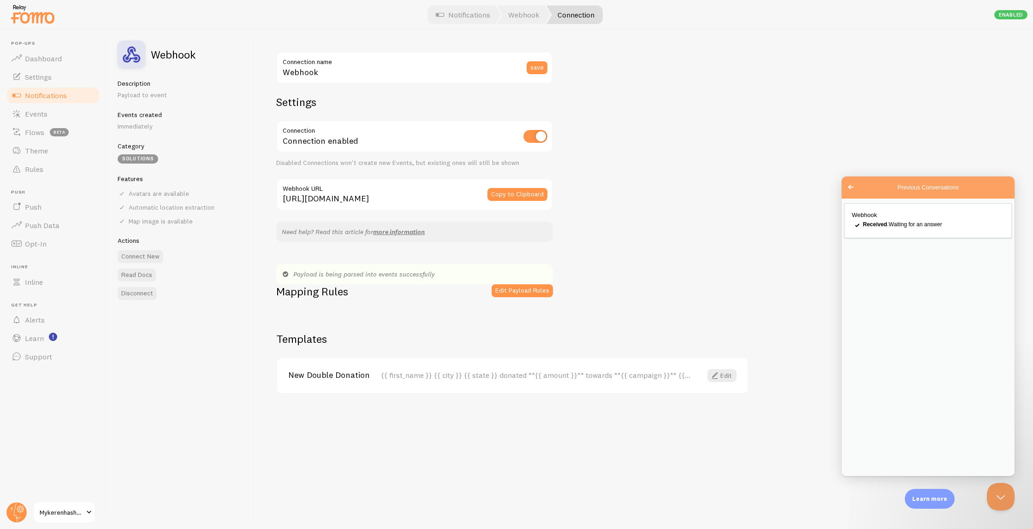
click at [365, 124] on div "Connection enabled" at bounding box center [414, 137] width 277 height 34
click at [512, 283] on div "Payload is being parsed into events successfully" at bounding box center [414, 274] width 277 height 20
click at [512, 290] on button "Edit Payload Rules" at bounding box center [522, 291] width 61 height 13
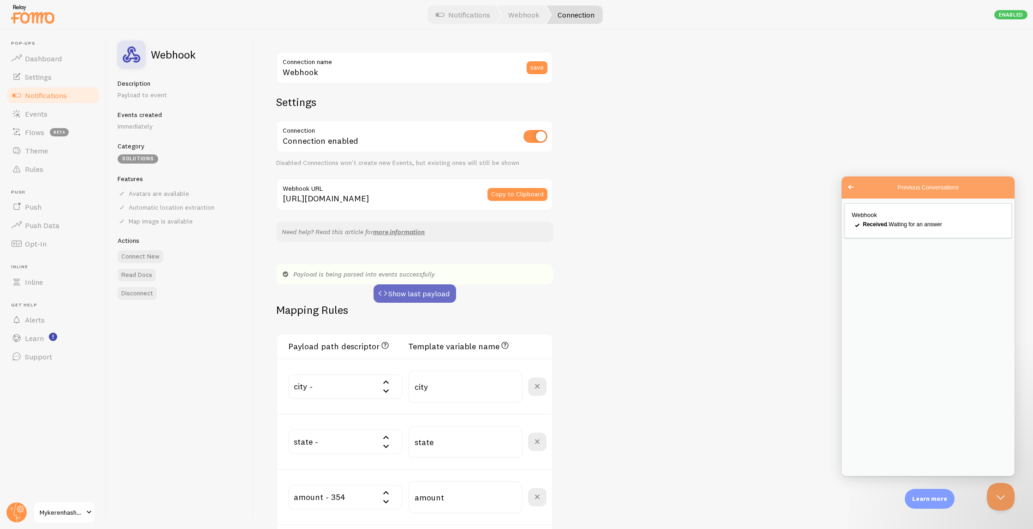
click at [438, 301] on button "Show last payload" at bounding box center [415, 294] width 83 height 18
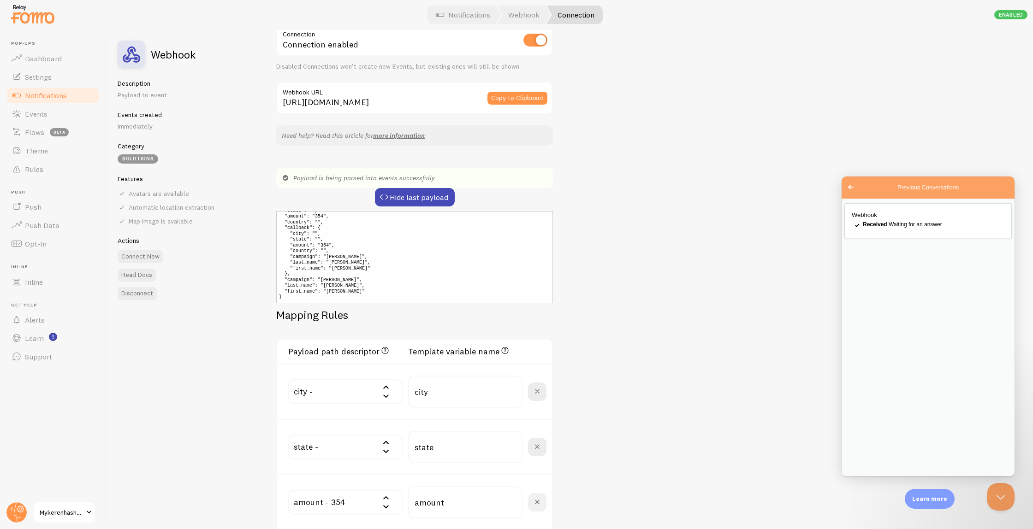
scroll to position [68, 0]
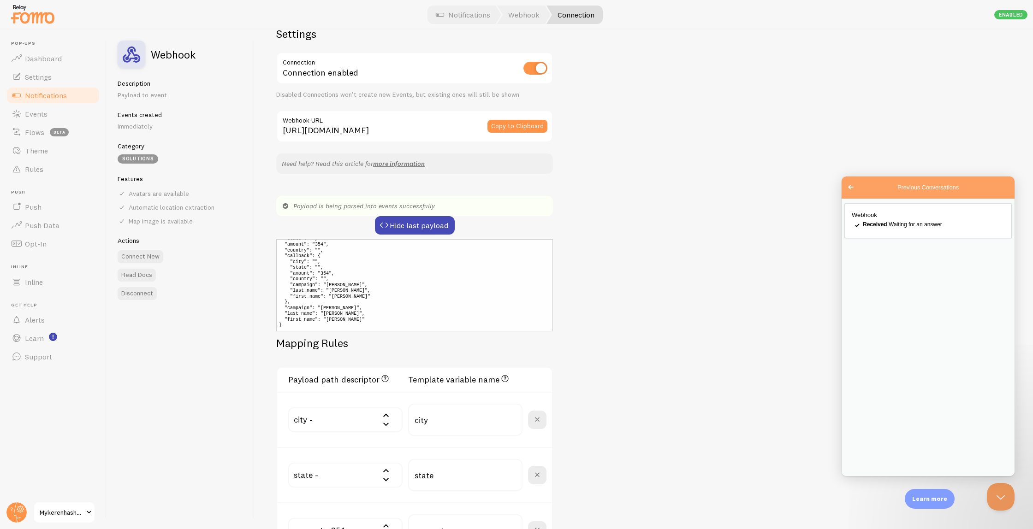
click at [56, 95] on span "Notifications" at bounding box center [46, 95] width 42 height 9
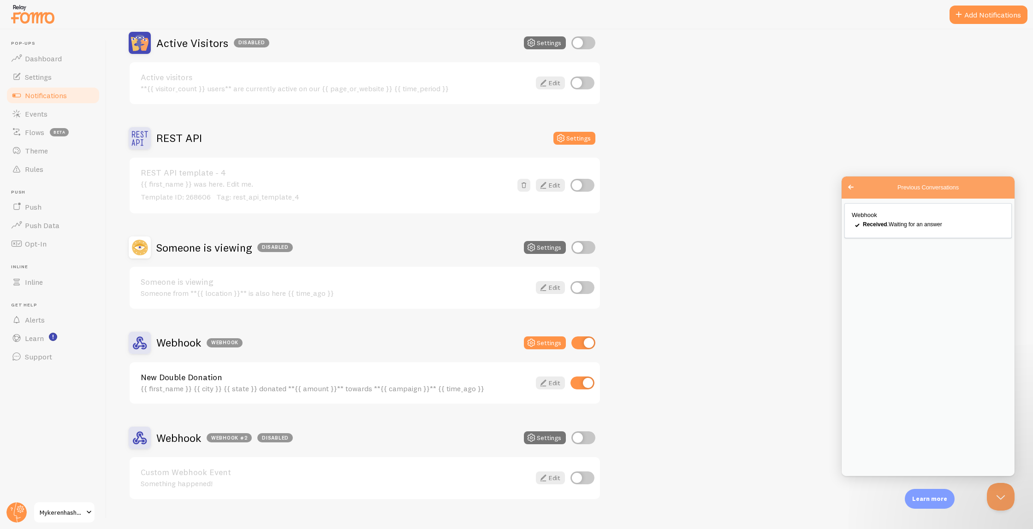
scroll to position [110, 0]
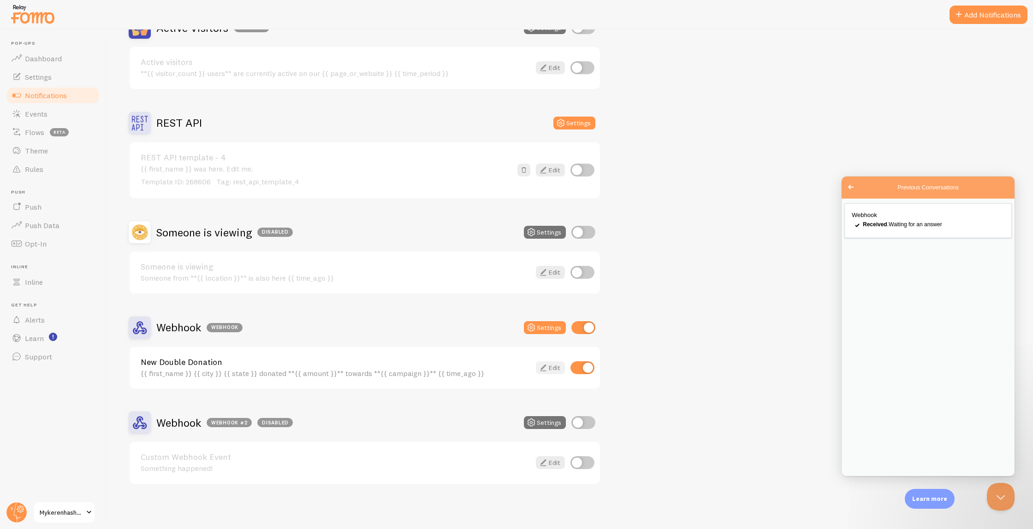
click at [553, 372] on link "Edit" at bounding box center [550, 368] width 29 height 13
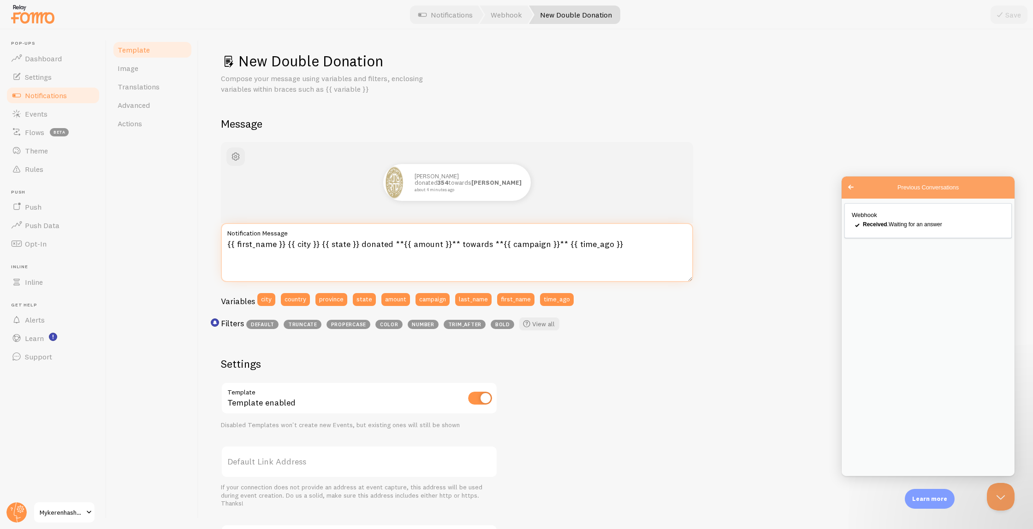
click at [418, 265] on textarea "{{ first_name }} {{ city }} {{ state }} donated **{{ amount }}** towards **{{ c…" at bounding box center [457, 252] width 472 height 59
click at [353, 249] on textarea "{{ first_name }} {{ city }} {{ state }} donated **{{ amount }}** towards **{{ c…" at bounding box center [457, 252] width 472 height 59
click at [142, 94] on link "Translations" at bounding box center [152, 86] width 81 height 18
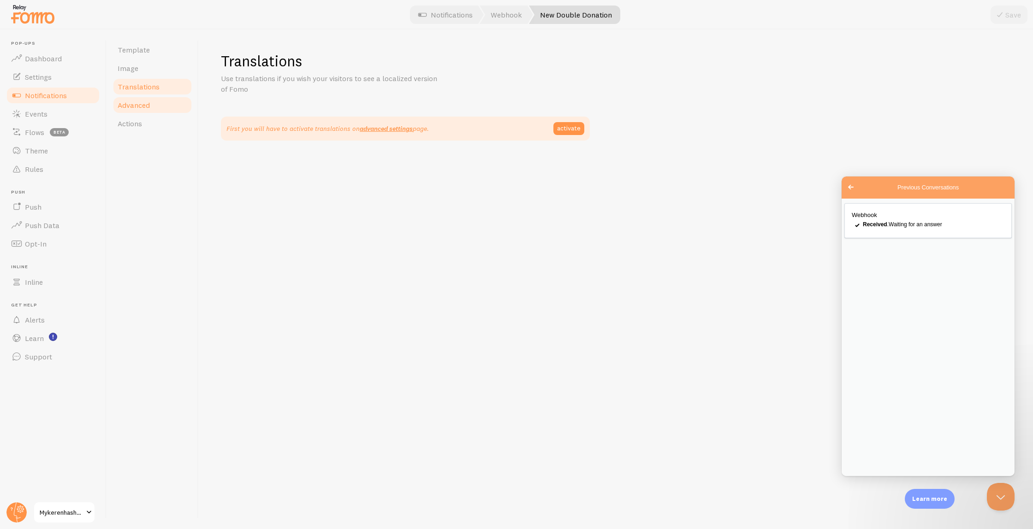
click at [136, 113] on link "Advanced" at bounding box center [152, 105] width 81 height 18
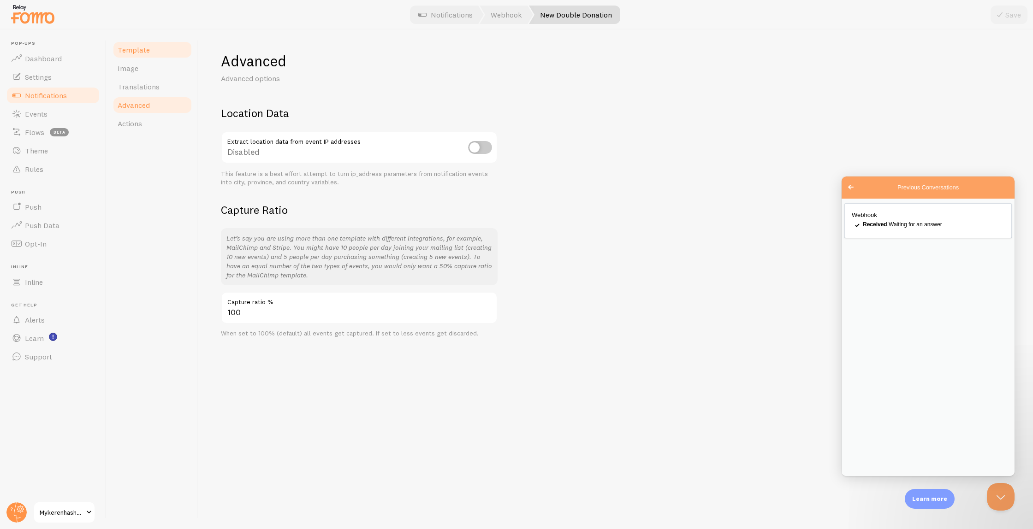
click at [152, 49] on link "Template" at bounding box center [152, 50] width 81 height 18
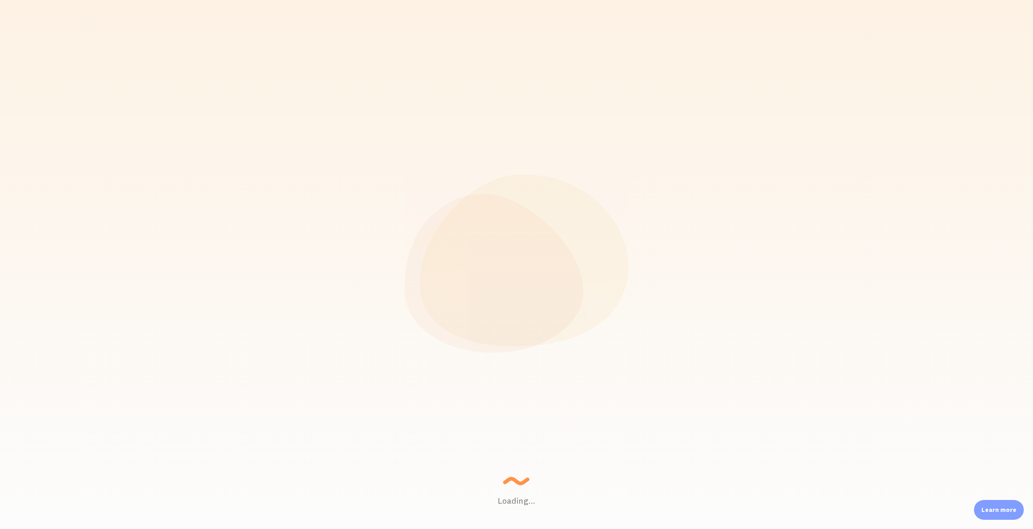
scroll to position [242, 882]
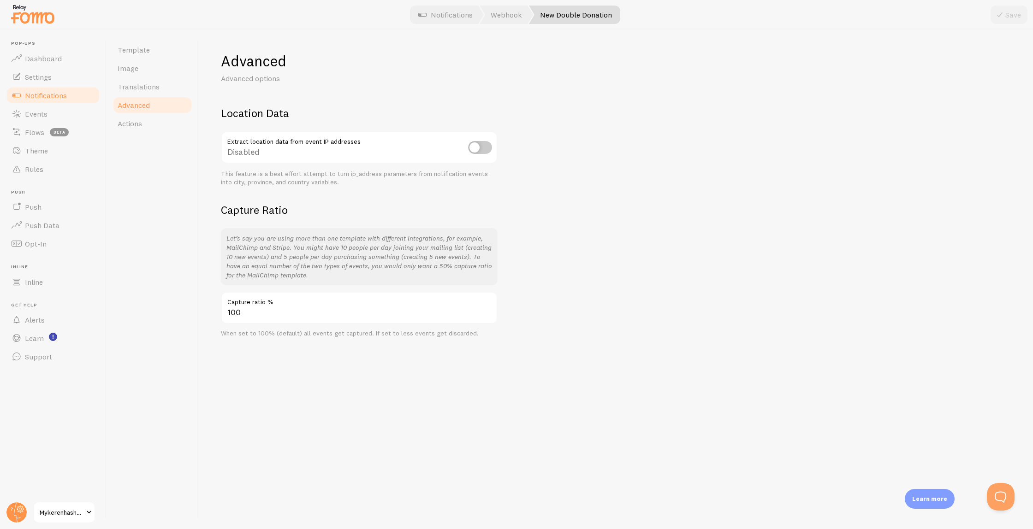
click at [36, 100] on link "Notifications" at bounding box center [53, 95] width 95 height 18
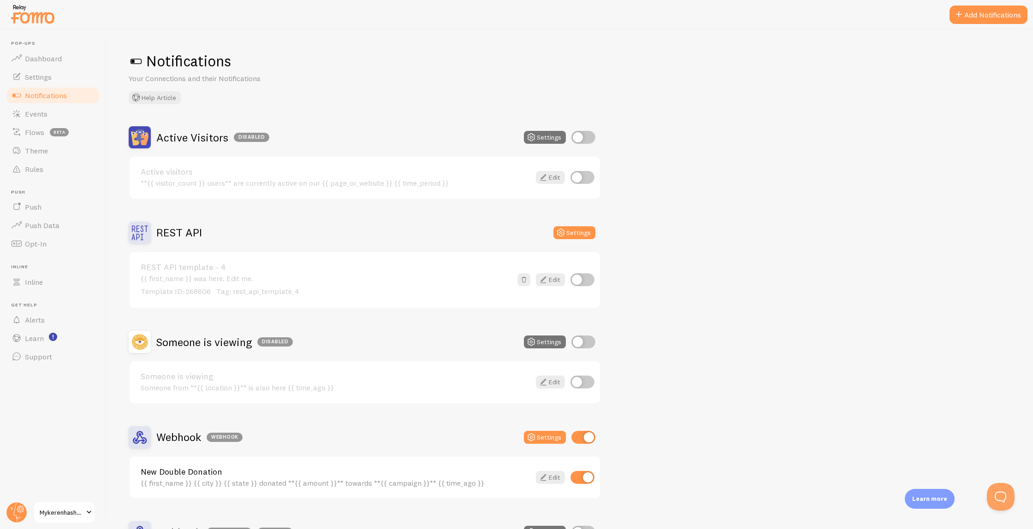
scroll to position [110, 0]
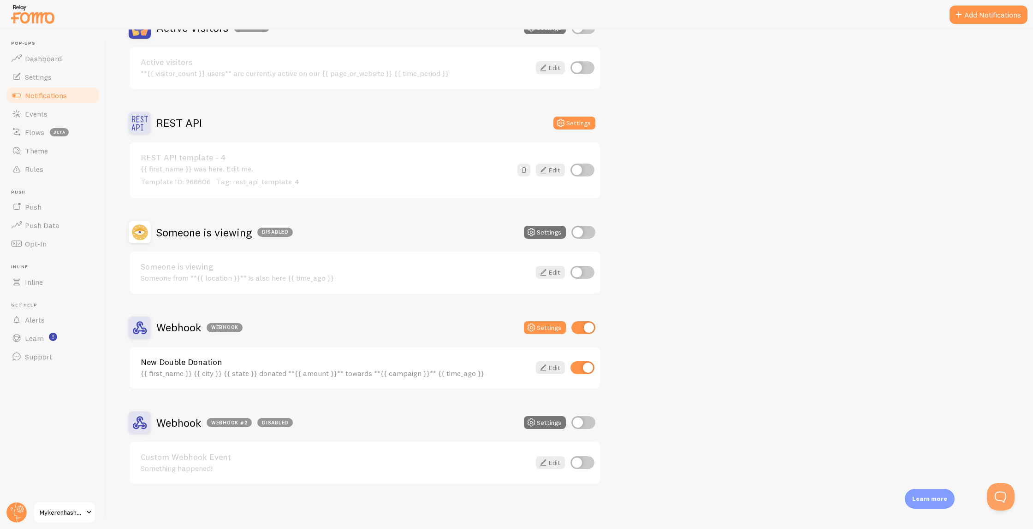
click at [536, 321] on div "Webhook Webhook Settings" at bounding box center [365, 328] width 472 height 22
click at [537, 325] on icon at bounding box center [531, 327] width 11 height 11
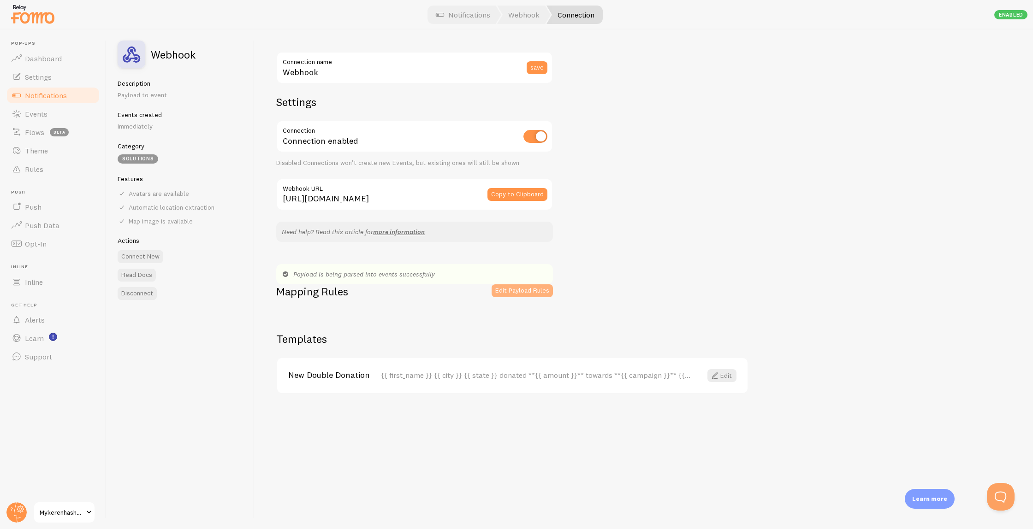
click at [507, 285] on button "Edit Payload Rules" at bounding box center [522, 291] width 61 height 13
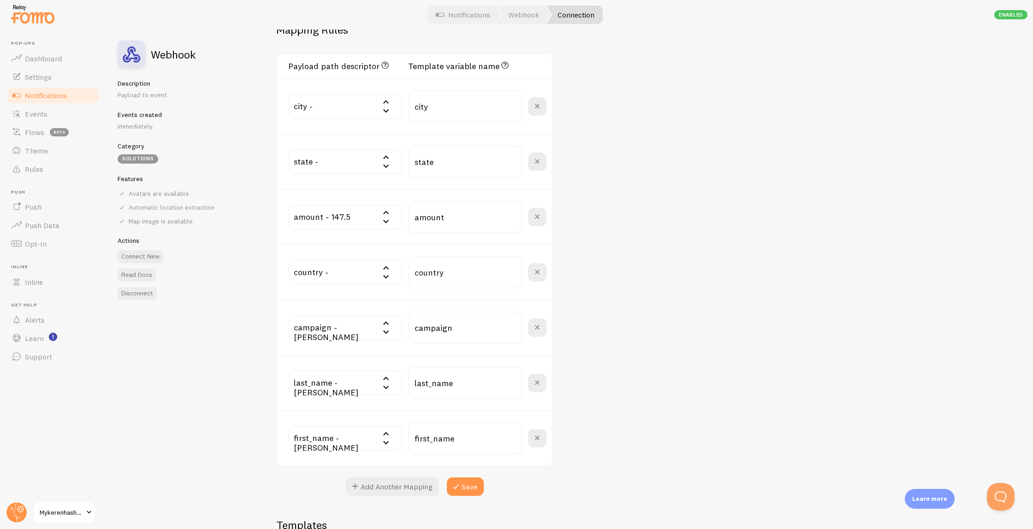
scroll to position [282, 0]
click at [390, 484] on button "Add Another Mapping" at bounding box center [392, 485] width 93 height 18
click at [353, 484] on input "text" at bounding box center [345, 492] width 114 height 25
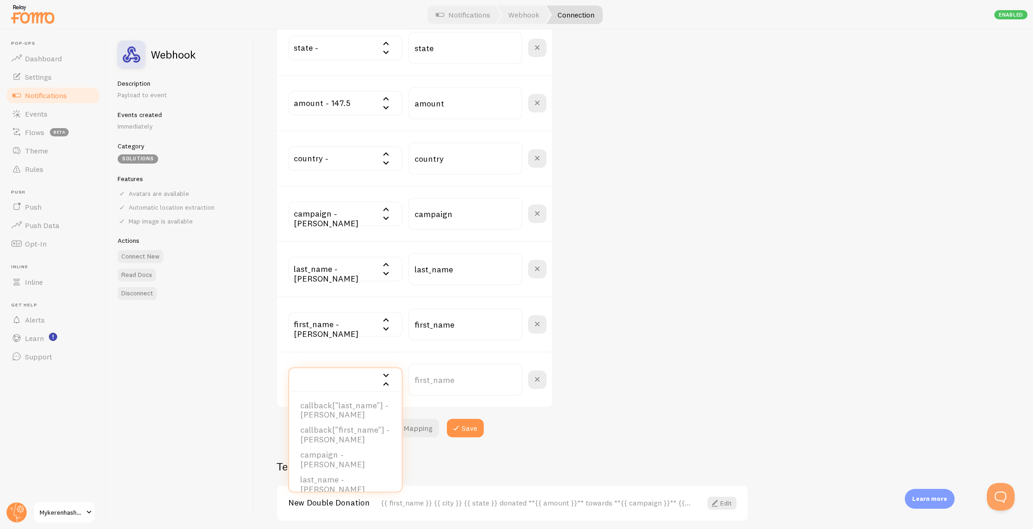
scroll to position [179, 0]
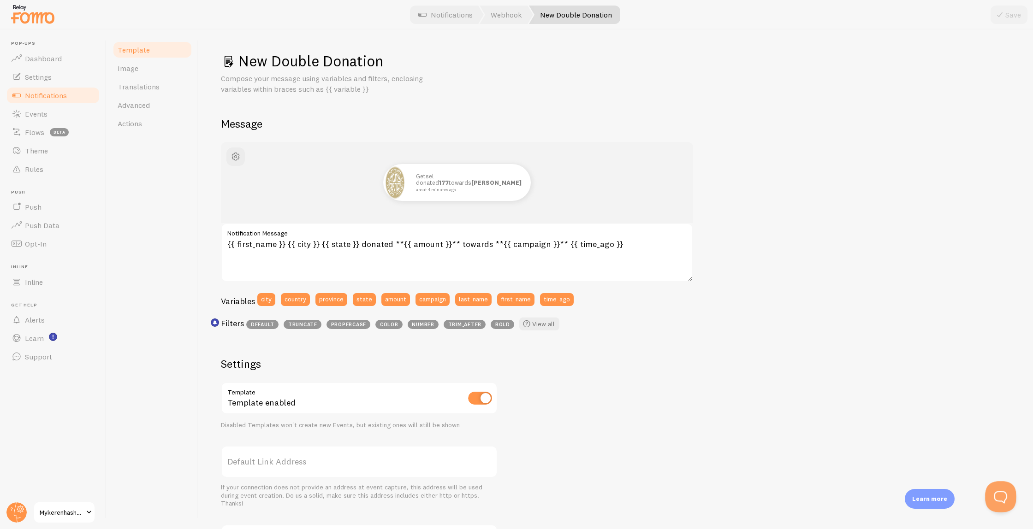
click at [998, 494] on button "Open Beacon popover" at bounding box center [999, 495] width 28 height 28
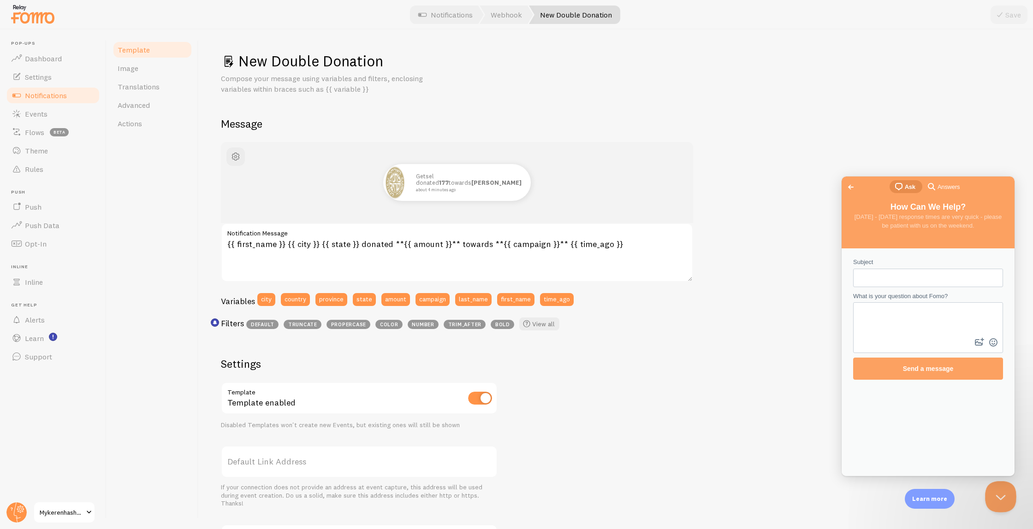
click at [998, 493] on button "Close Beacon popover" at bounding box center [999, 495] width 28 height 28
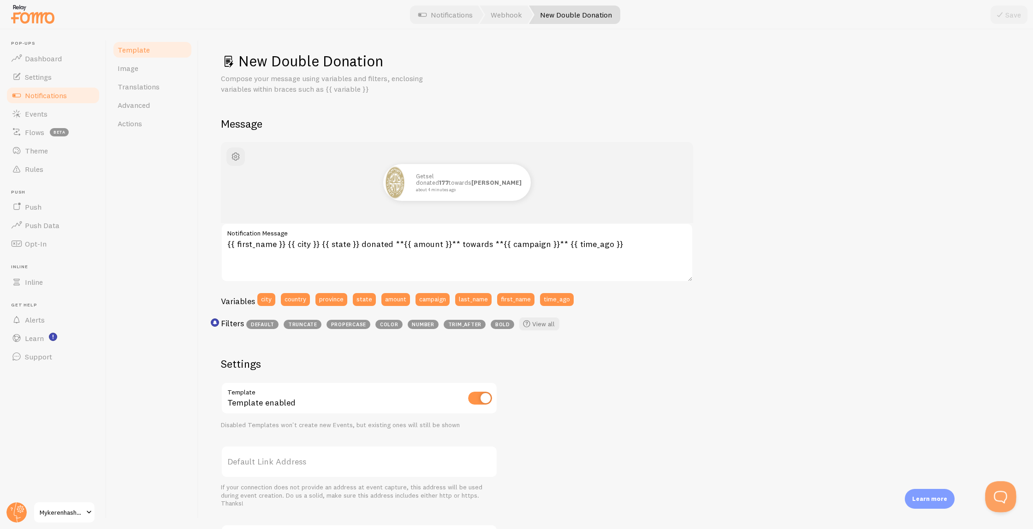
click at [998, 493] on button "Open Beacon popover" at bounding box center [999, 495] width 28 height 28
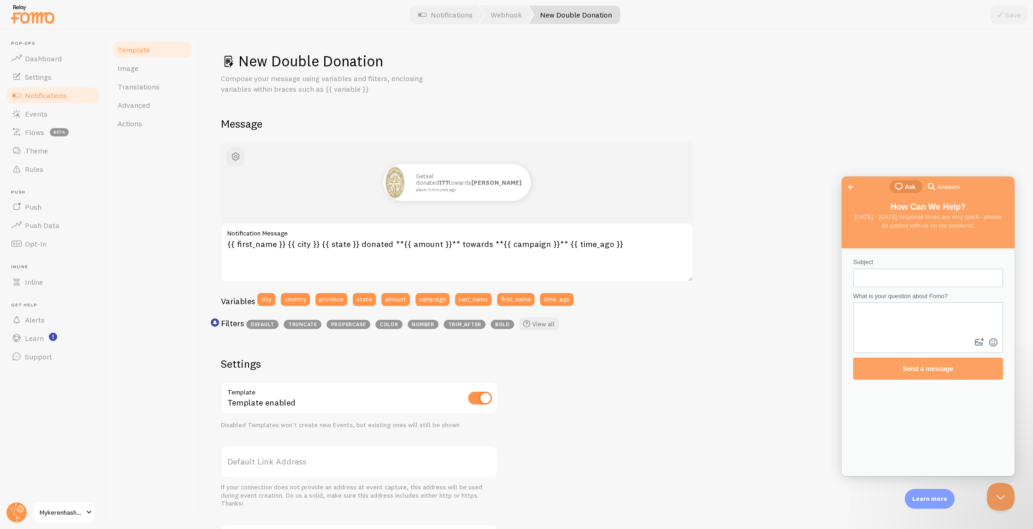
click at [907, 194] on div "chat-square Ask" at bounding box center [906, 187] width 33 height 15
click at [905, 188] on span "Ask" at bounding box center [910, 187] width 11 height 9
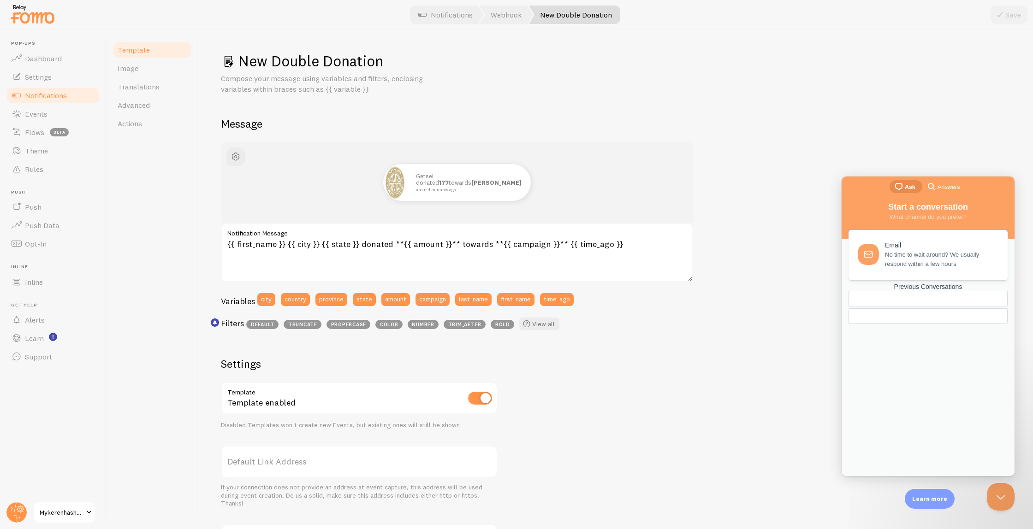
click at [918, 291] on div "Previous Conversations" at bounding box center [928, 287] width 159 height 8
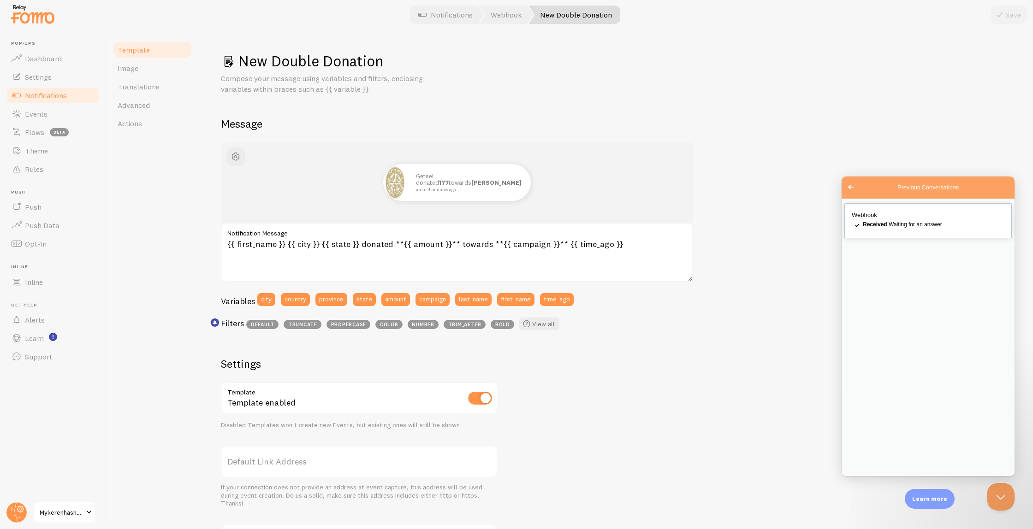
click at [915, 229] on div "Received . Waiting for an answer" at bounding box center [934, 224] width 142 height 9
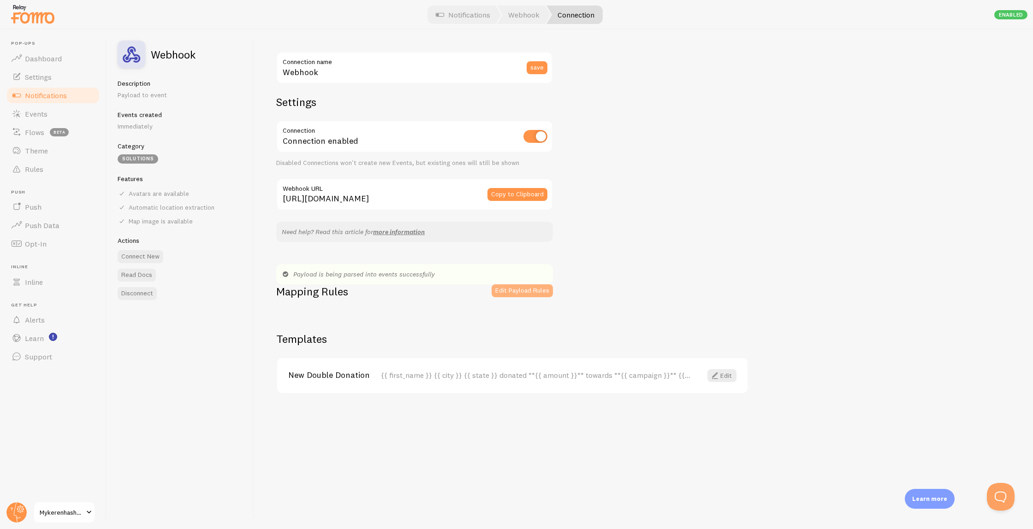
click at [505, 292] on button "Edit Payload Rules" at bounding box center [522, 291] width 61 height 13
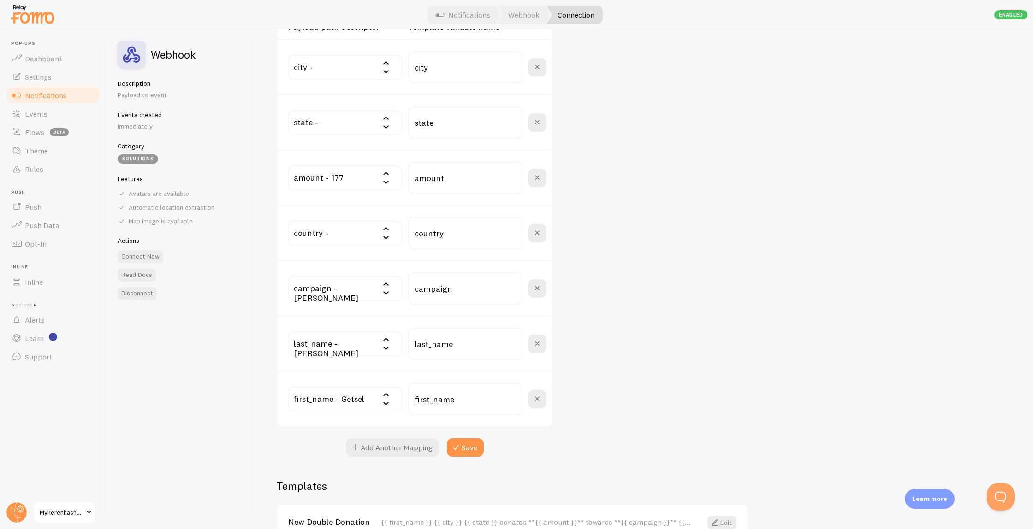
scroll to position [375, 0]
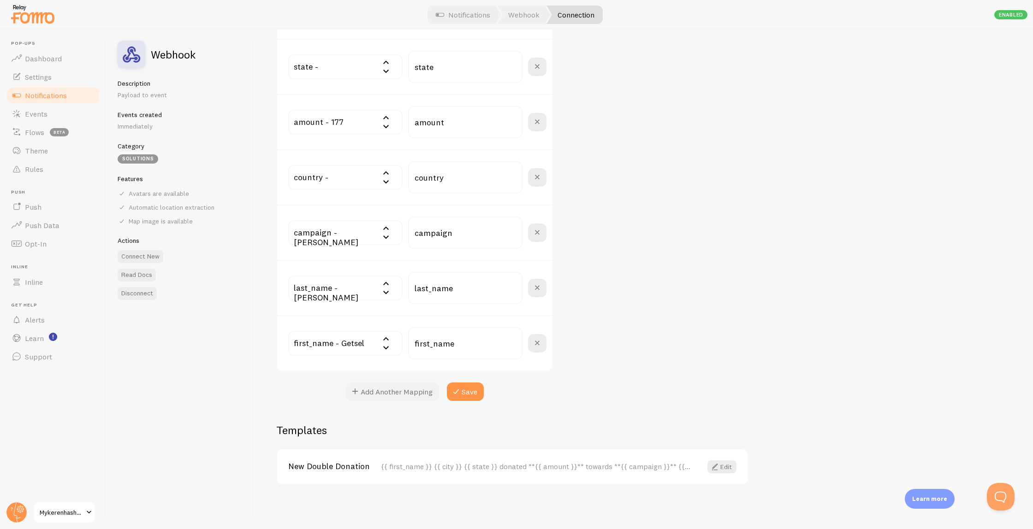
click at [373, 392] on button "Add Another Mapping" at bounding box center [392, 392] width 93 height 18
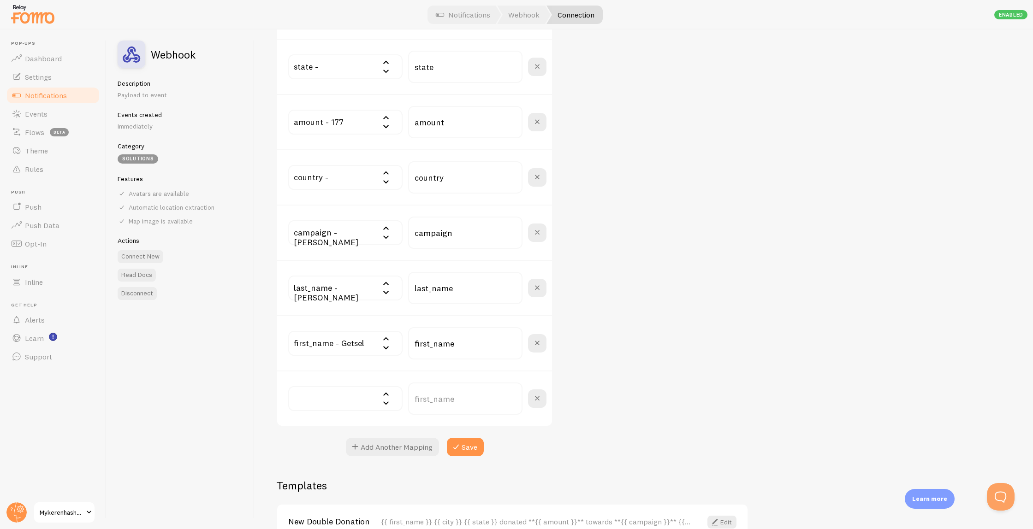
click at [350, 399] on input "text" at bounding box center [345, 398] width 114 height 25
click at [739, 264] on div "Webhook Connection name save Settings Connection Connection enabled Disabled Co…" at bounding box center [643, 280] width 779 height 500
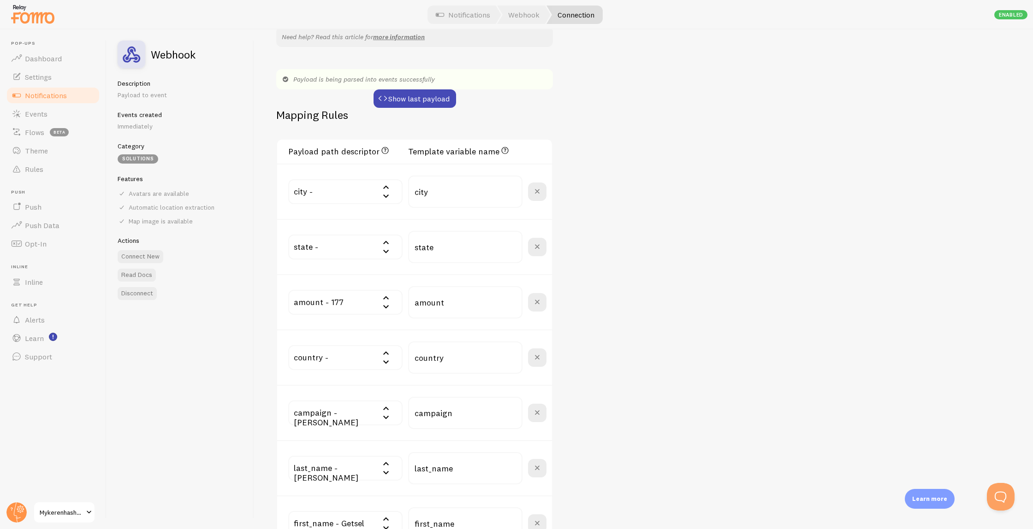
scroll to position [0, 0]
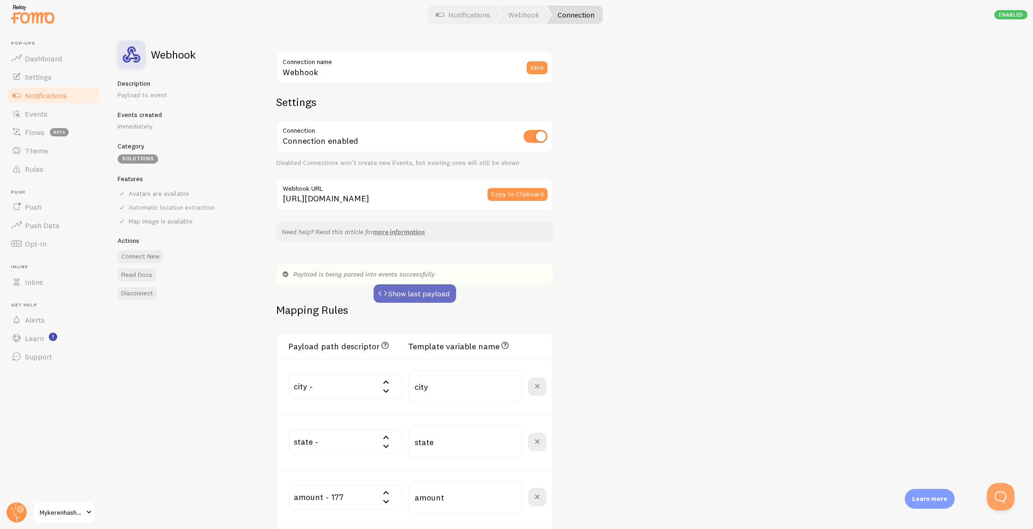
click at [430, 289] on button "Show last payload" at bounding box center [415, 294] width 83 height 18
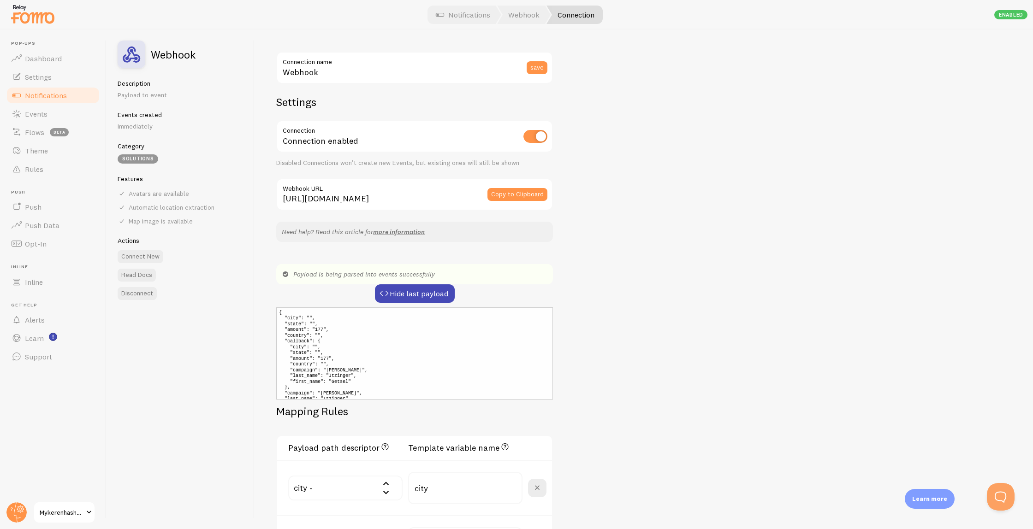
click at [388, 333] on pre "{ "city": "", "state": "", "amount": "177", "country": "", "callback": { "city"…" at bounding box center [414, 354] width 277 height 92
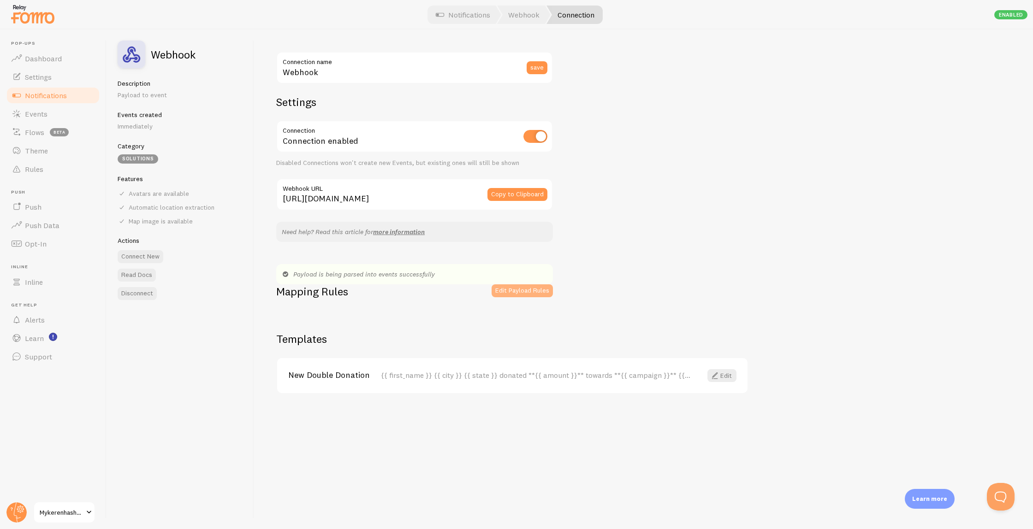
click at [511, 296] on button "Edit Payload Rules" at bounding box center [522, 291] width 61 height 13
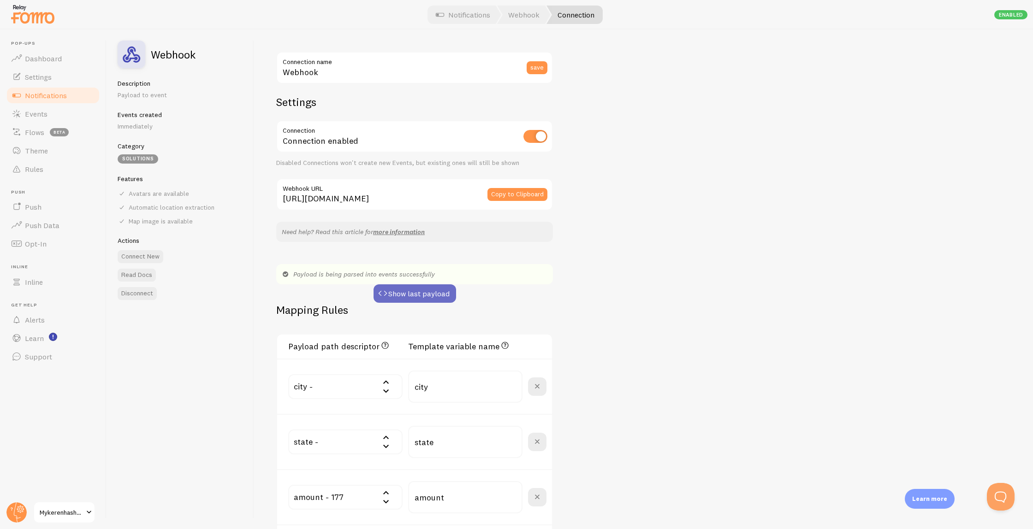
click at [420, 294] on button "Show last payload" at bounding box center [415, 294] width 83 height 18
